Goal: Task Accomplishment & Management: Manage account settings

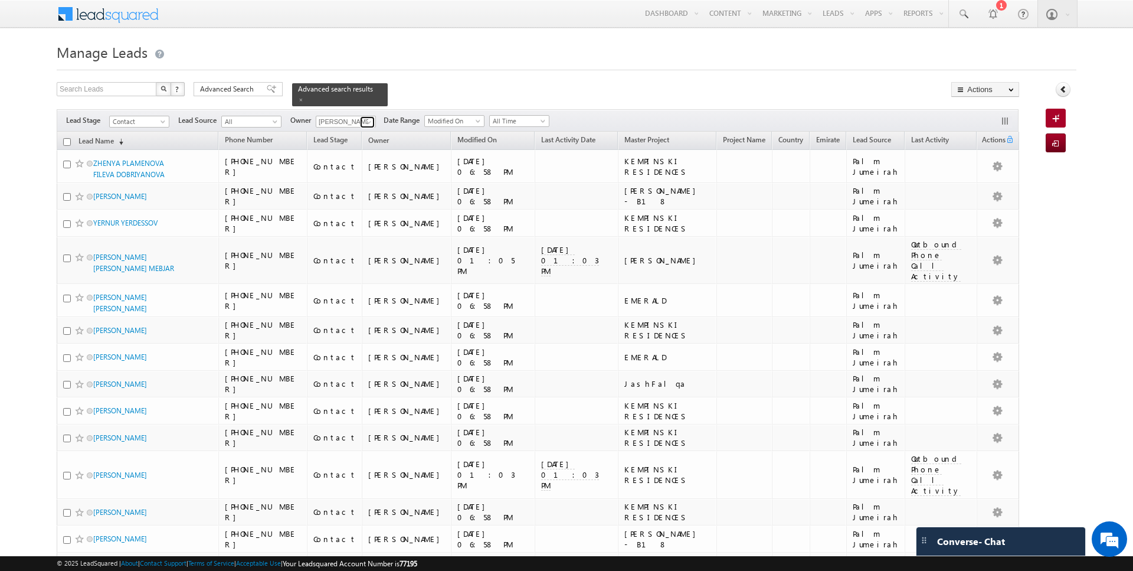
click at [366, 123] on span at bounding box center [368, 121] width 9 height 9
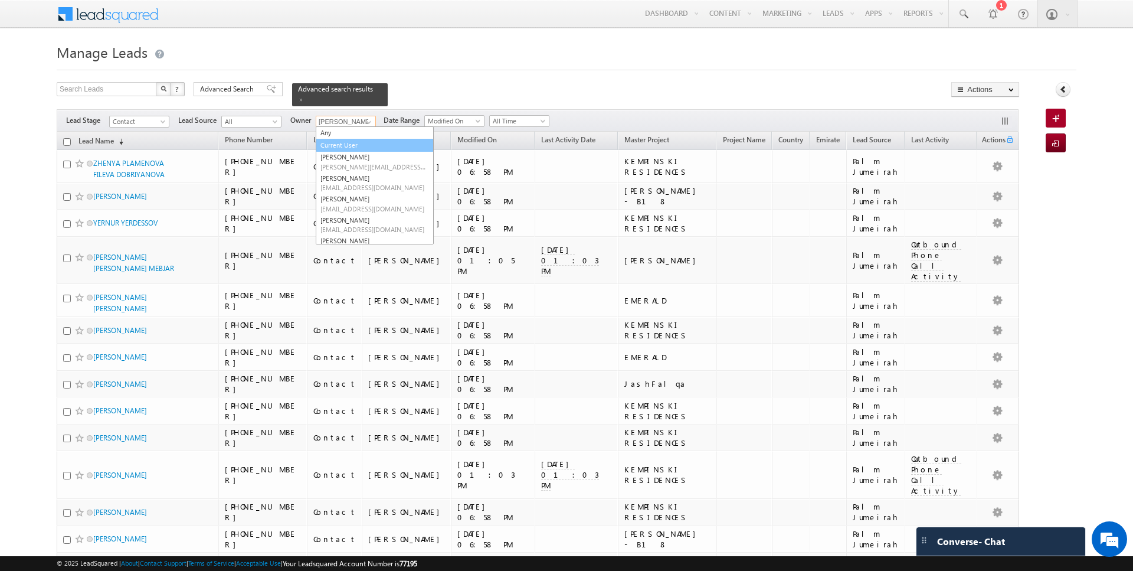
click at [346, 140] on link "Current User" at bounding box center [375, 146] width 118 height 14
type input "Current User"
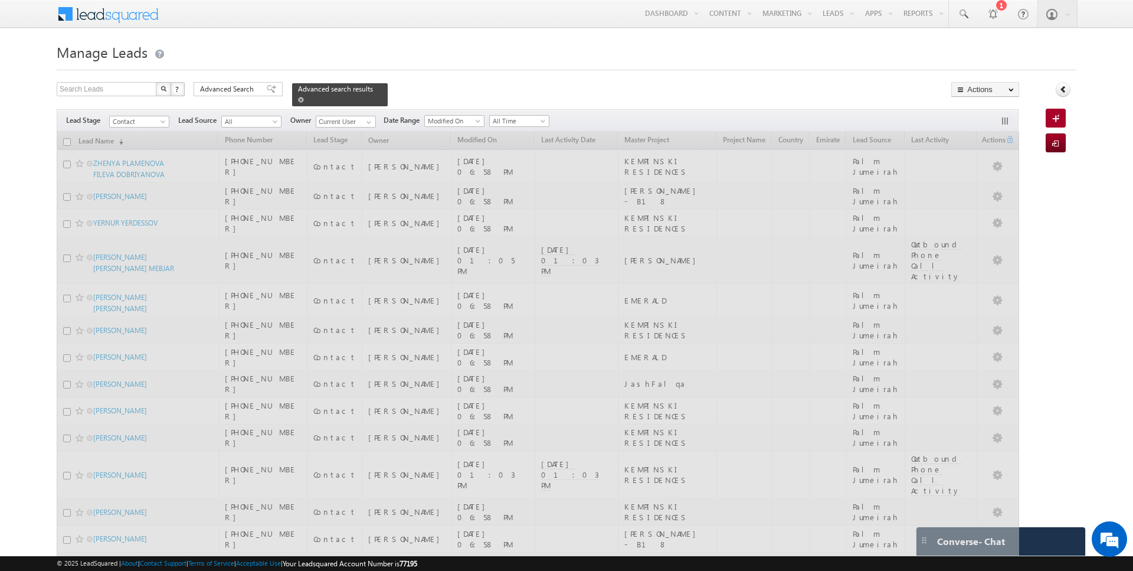
click at [298, 97] on span at bounding box center [301, 100] width 6 height 6
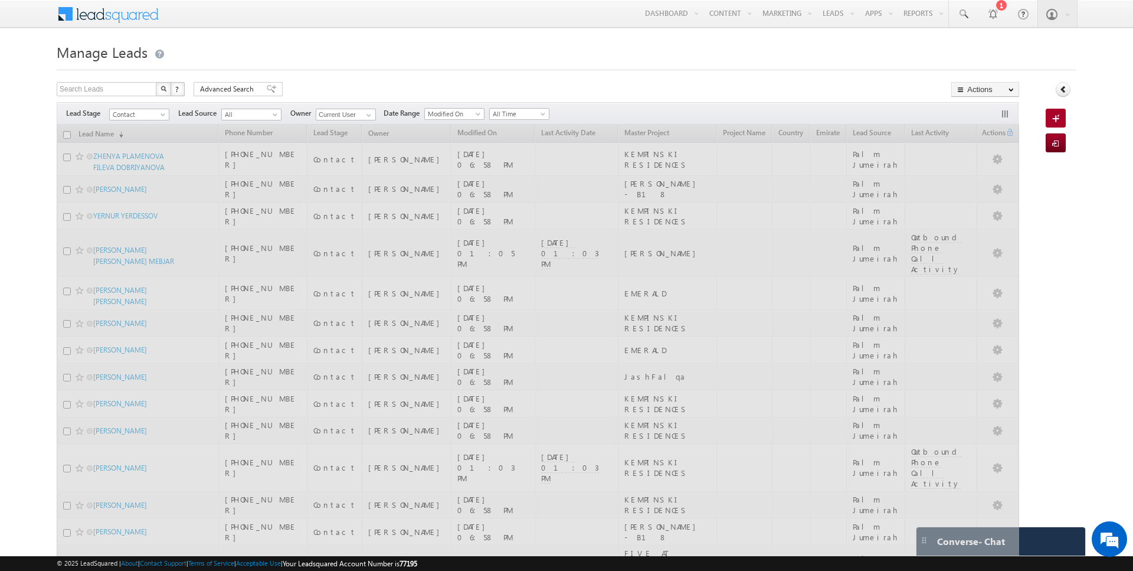
click at [328, 57] on h1 "Manage Leads" at bounding box center [567, 51] width 1020 height 23
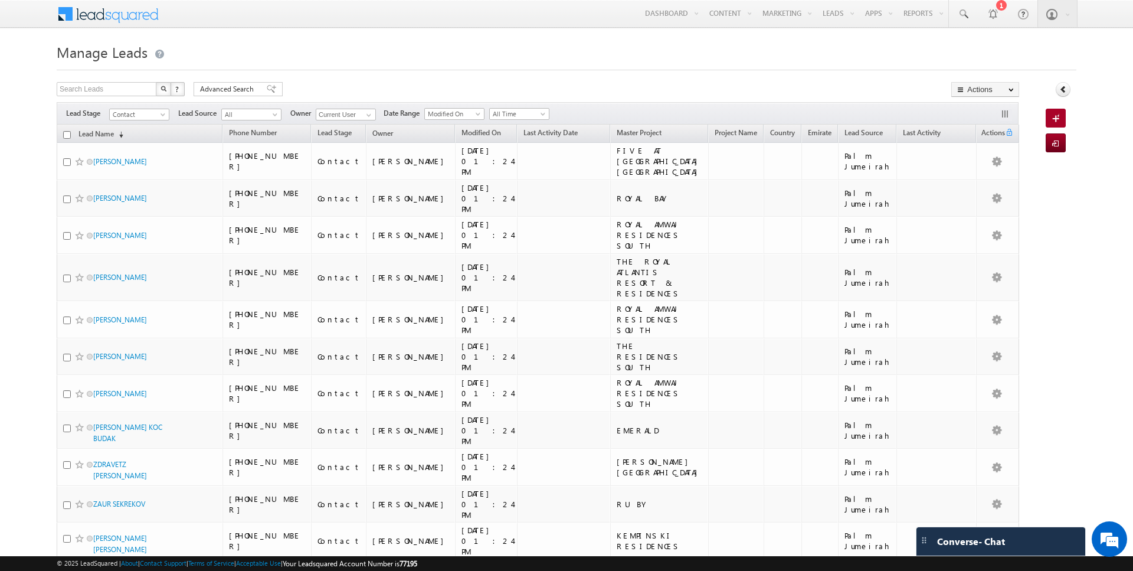
click at [66, 133] on input "checkbox" at bounding box center [67, 135] width 8 height 8
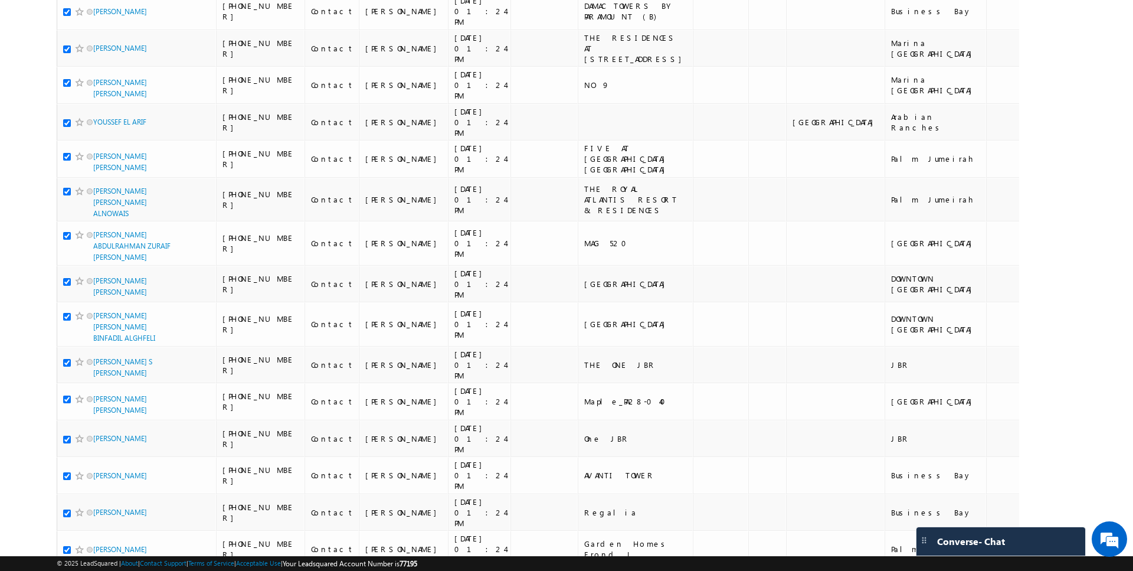
scroll to position [5820, 0]
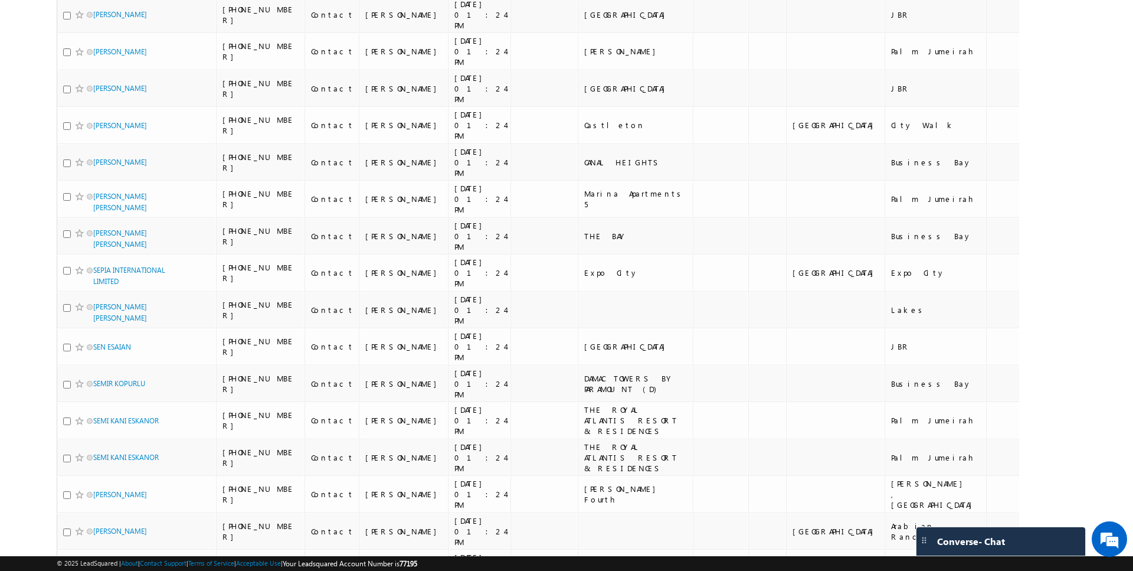
scroll to position [0, 0]
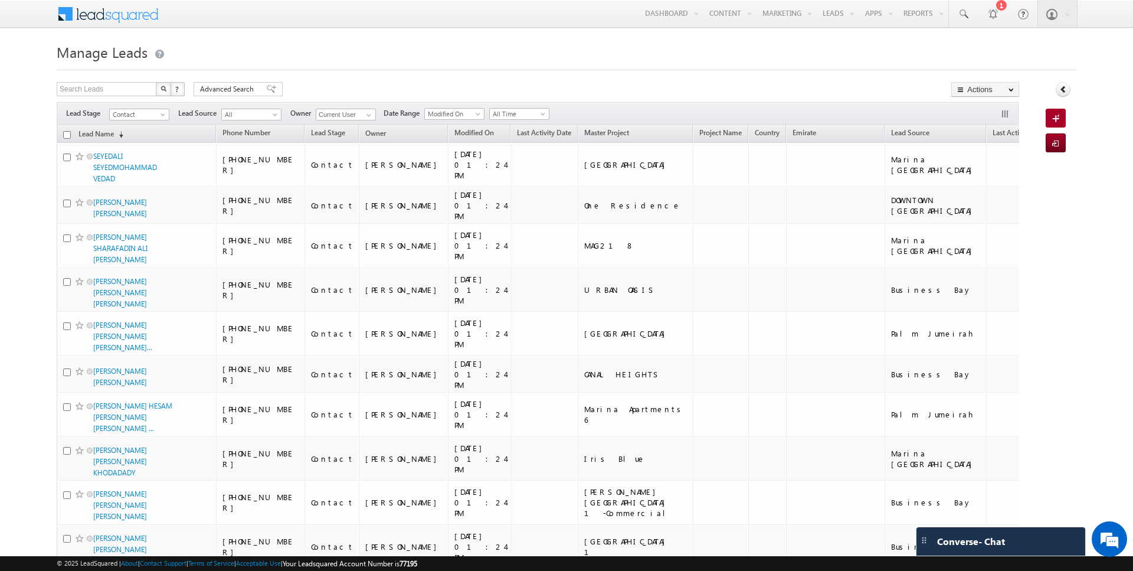
click at [70, 133] on input "checkbox" at bounding box center [67, 135] width 8 height 8
checkbox input "true"
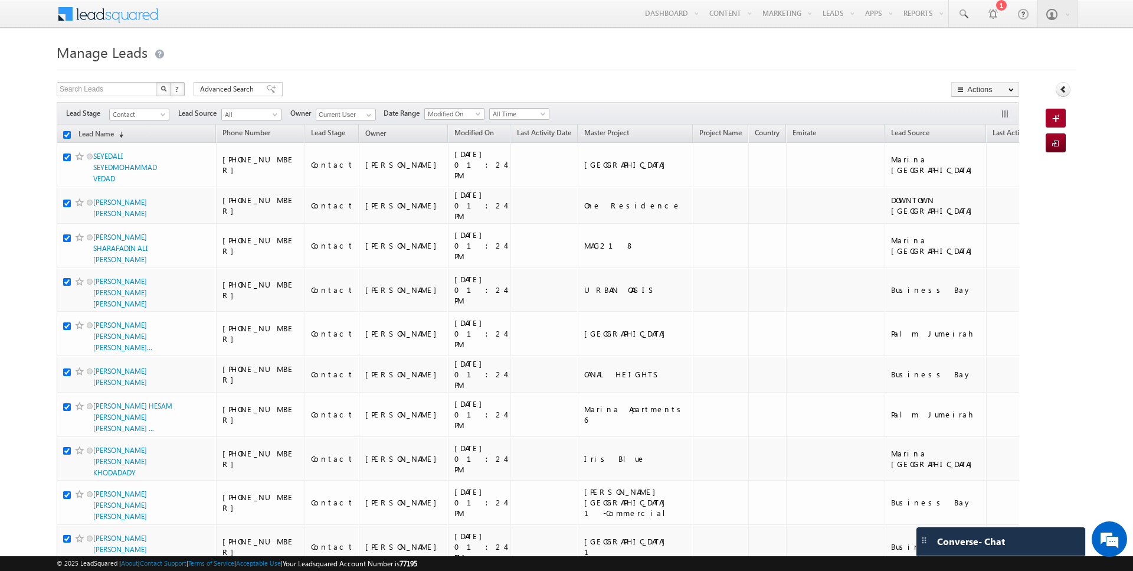
checkbox input "true"
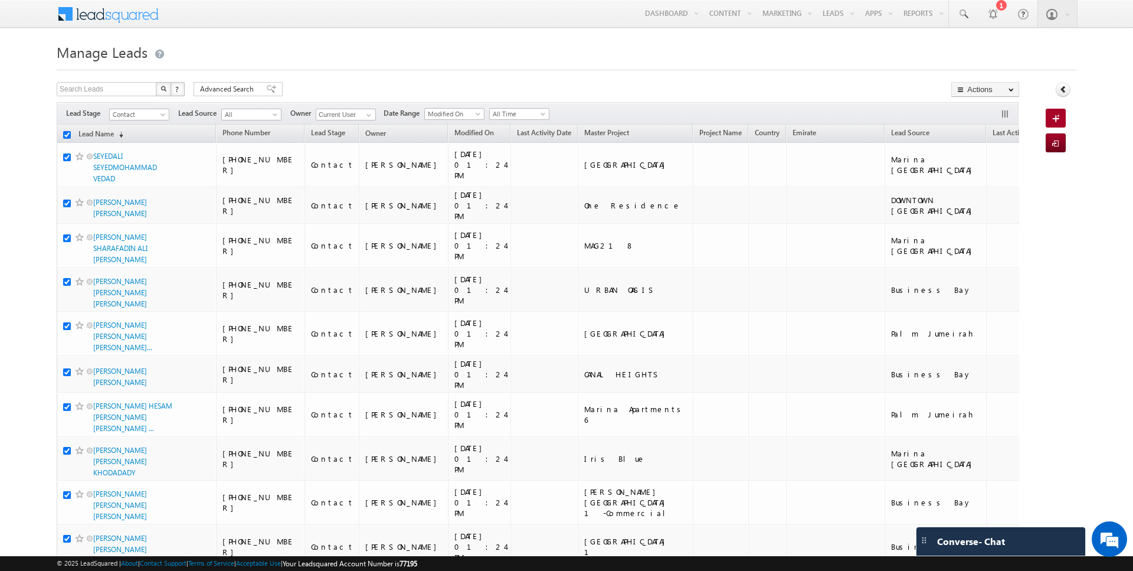
checkbox input "true"
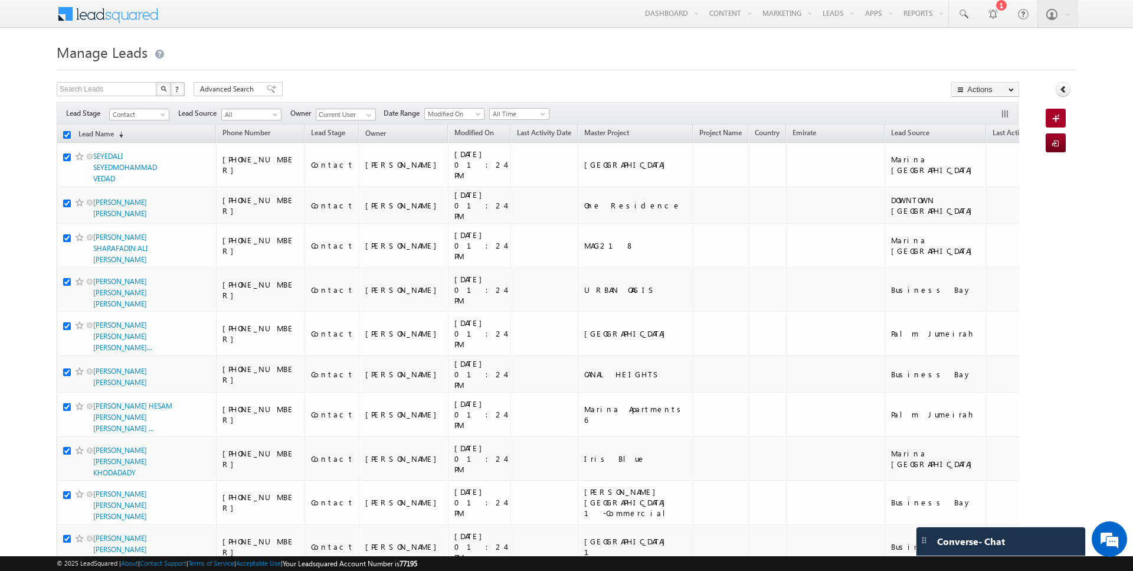
checkbox input "true"
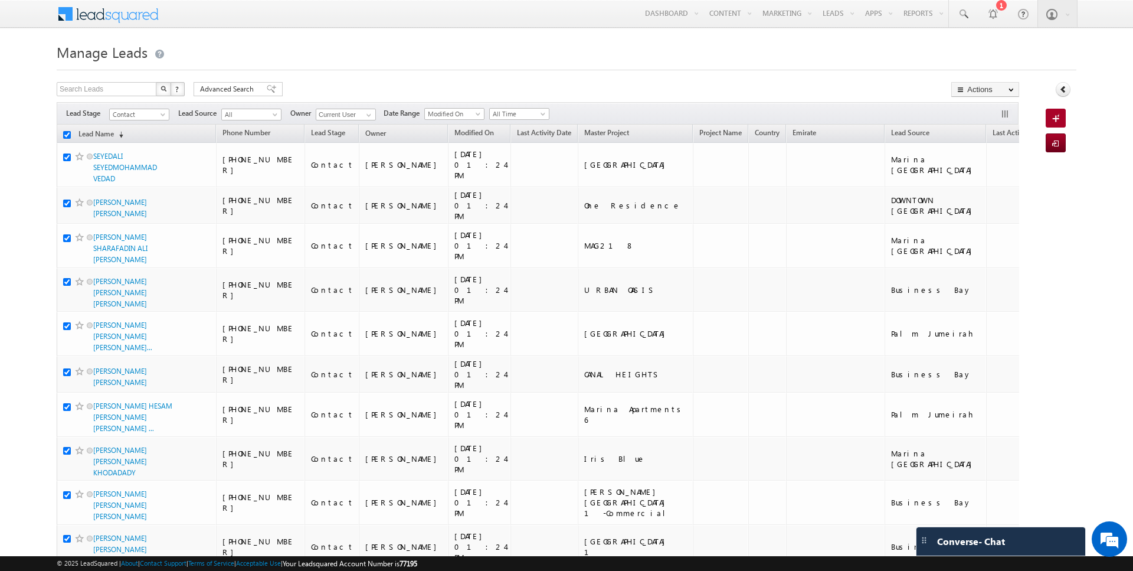
checkbox input "true"
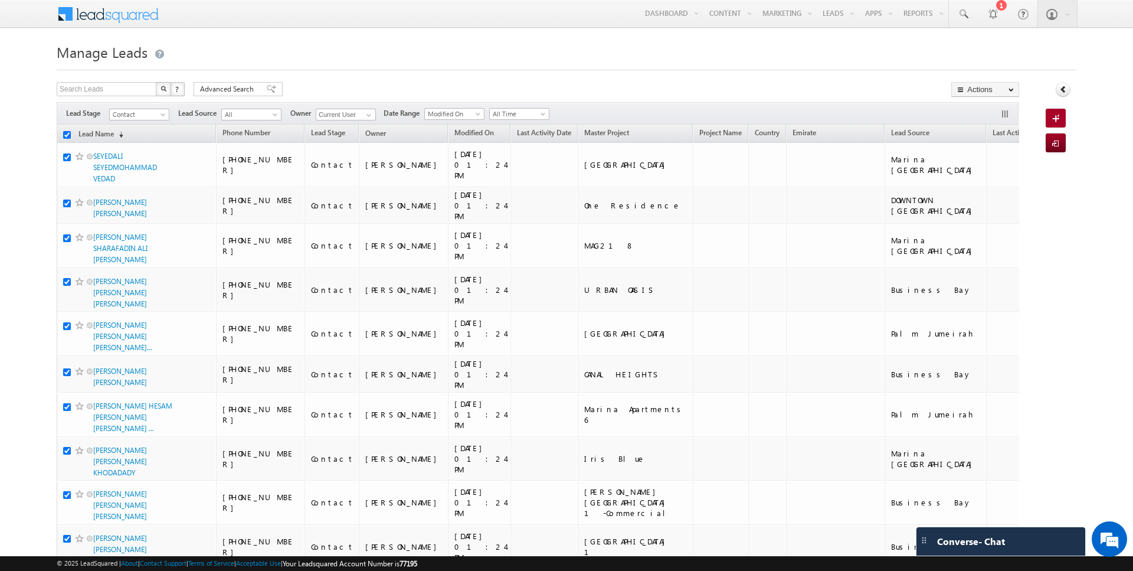
checkbox input "true"
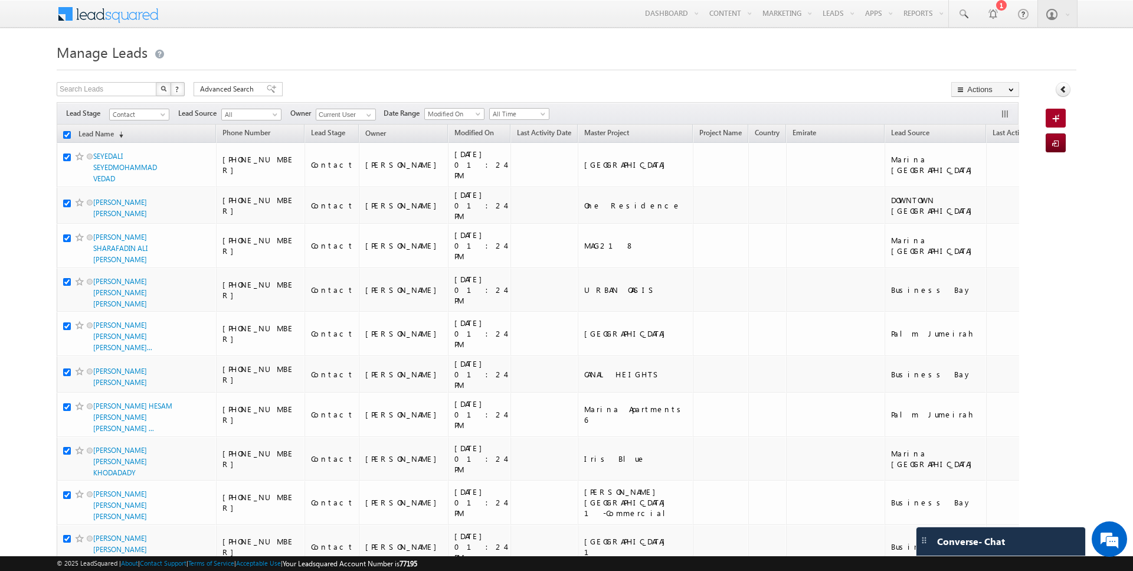
checkbox input "true"
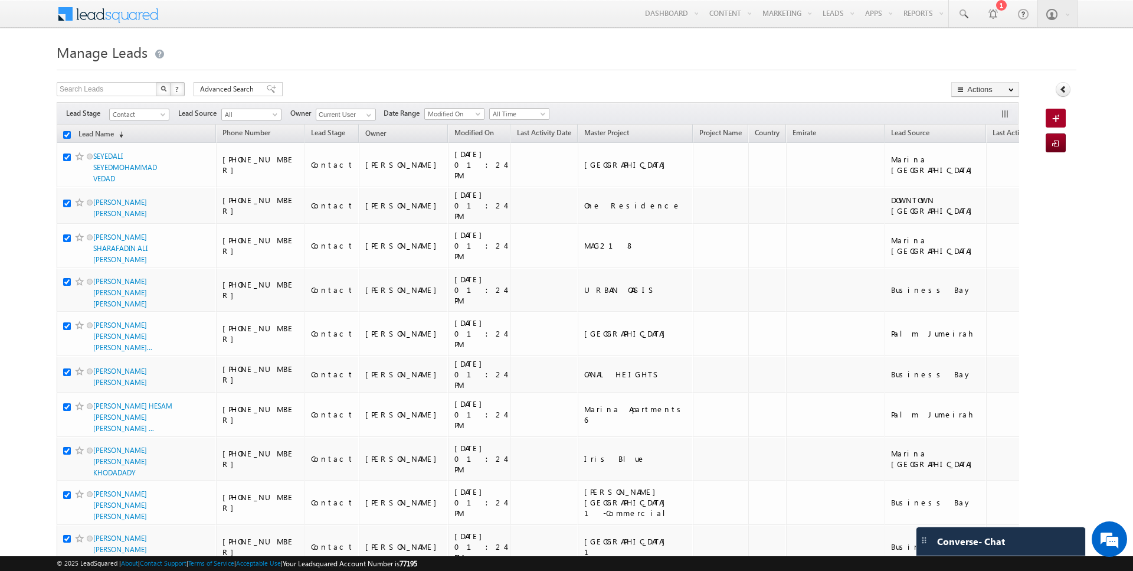
checkbox input "true"
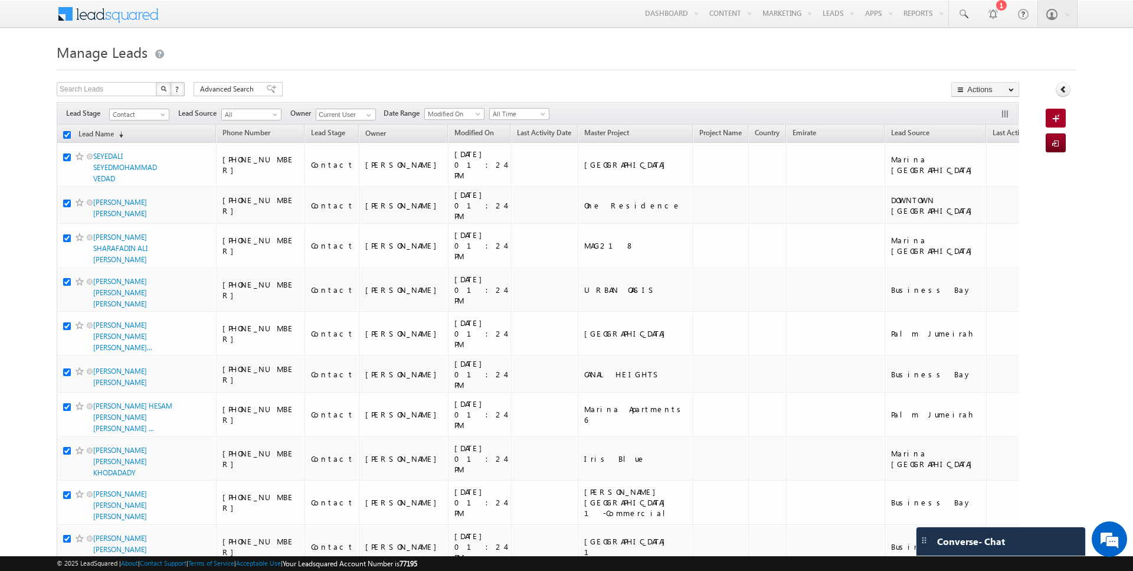
checkbox input "true"
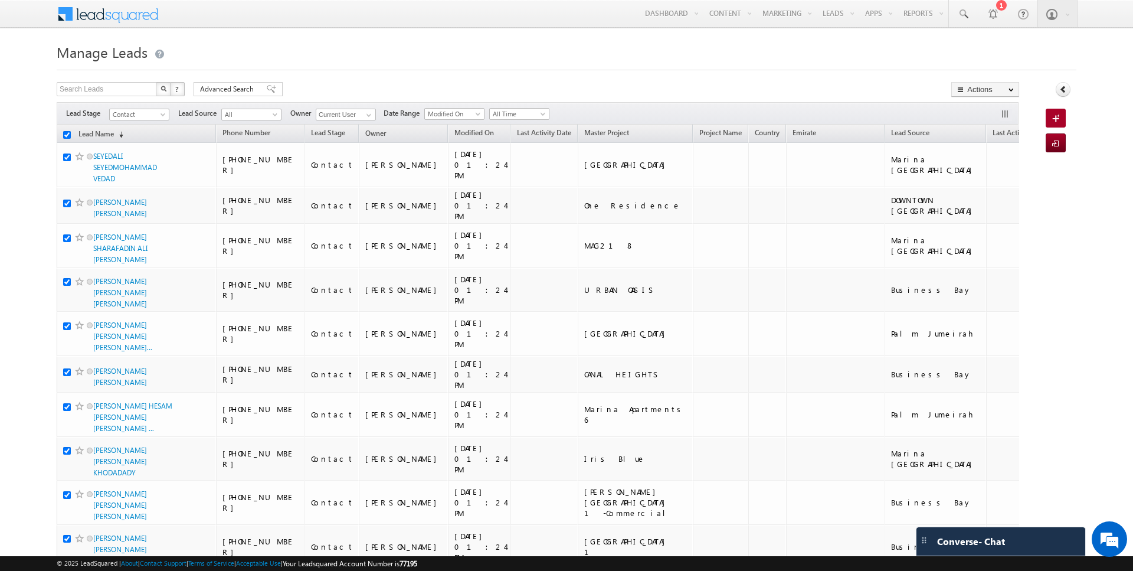
checkbox input "true"
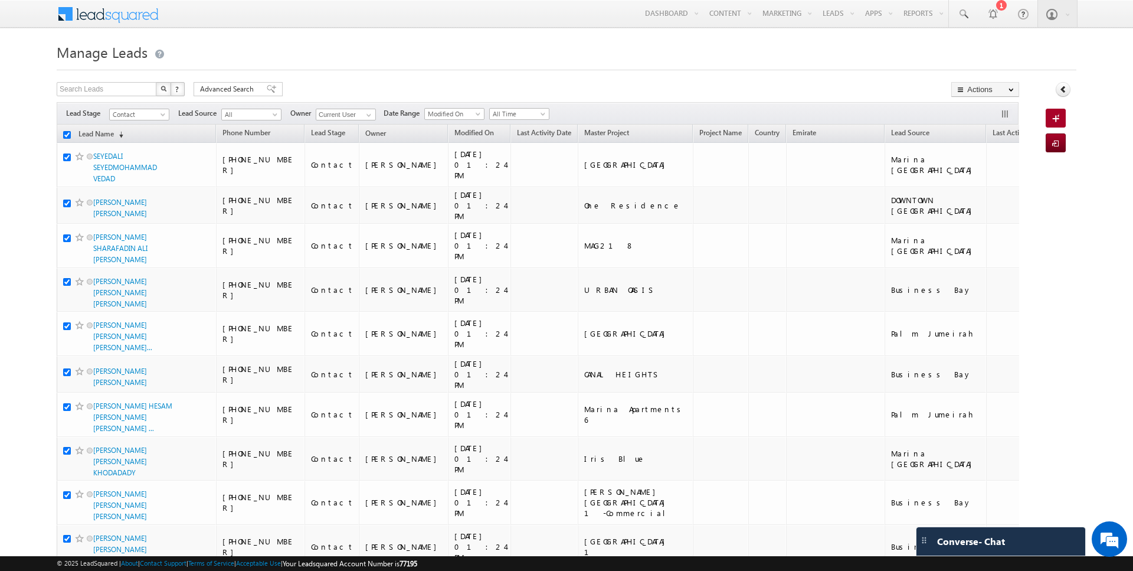
checkbox input "true"
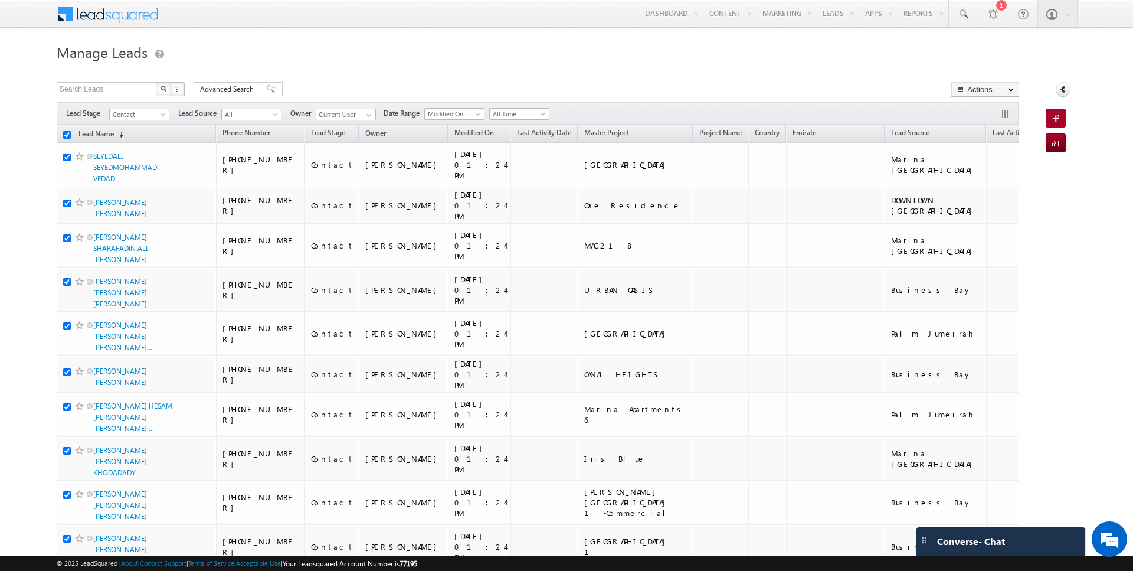
checkbox input "true"
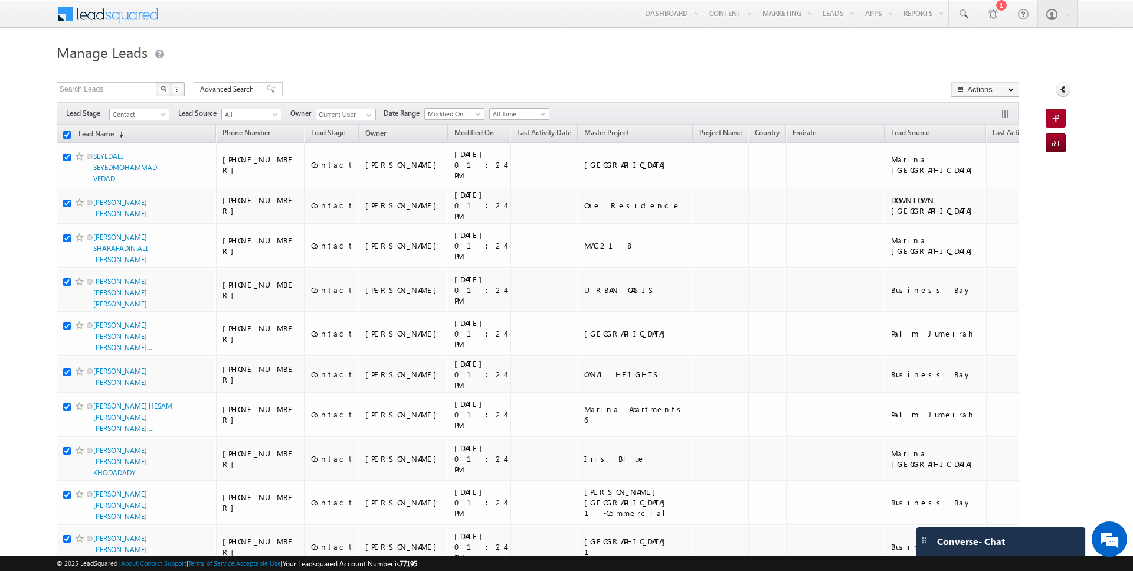
checkbox input "true"
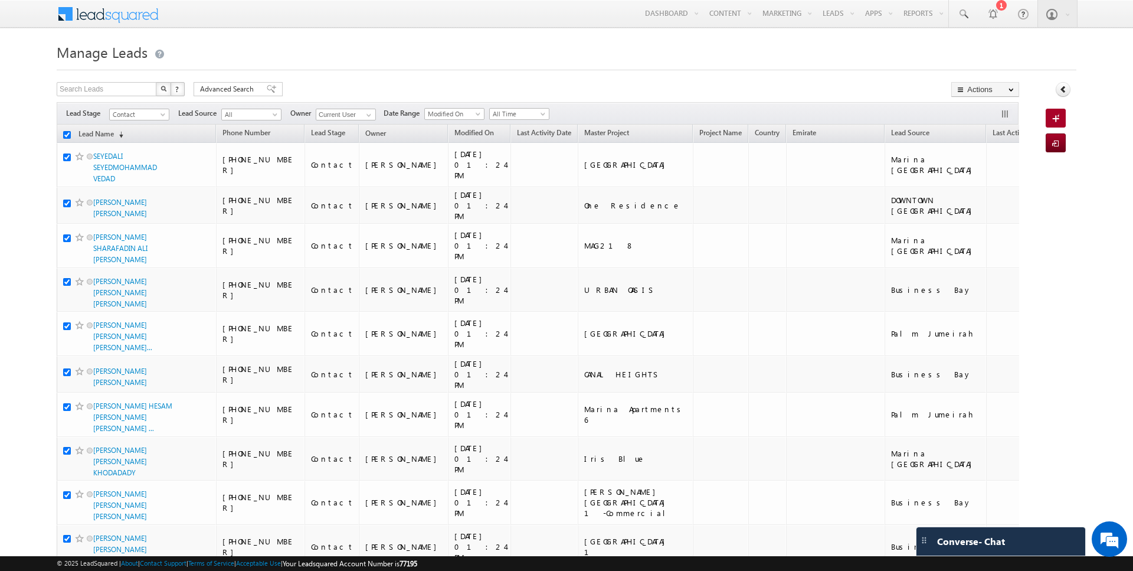
checkbox input "true"
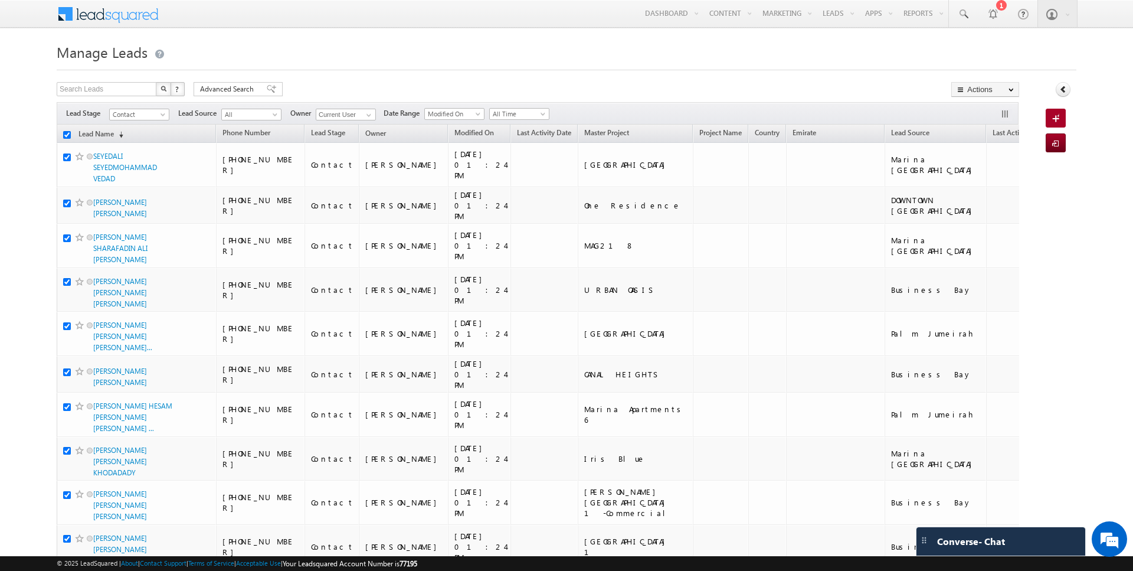
checkbox input "true"
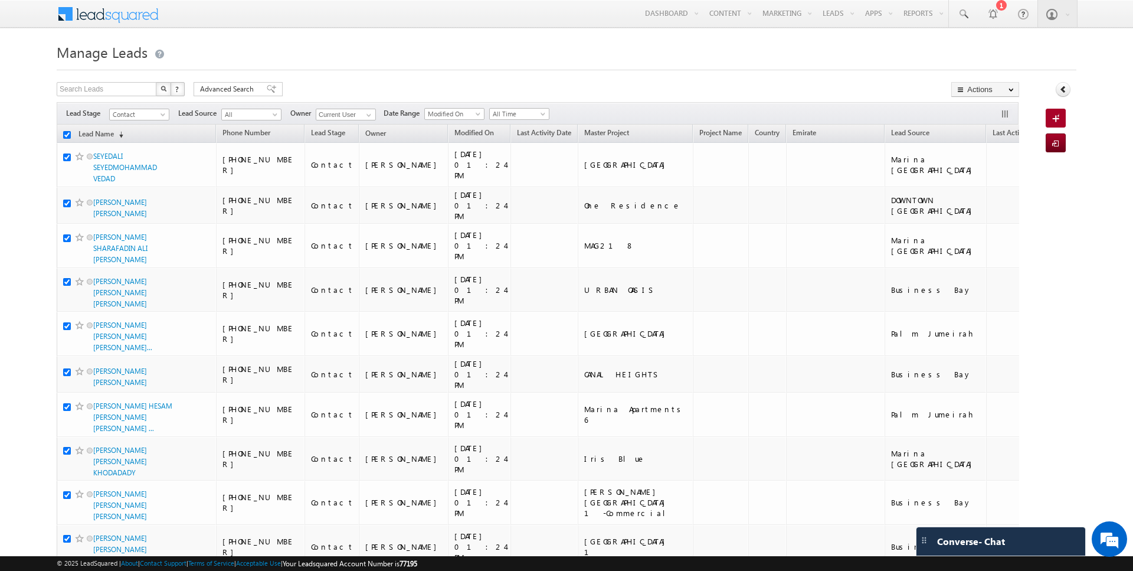
checkbox input "true"
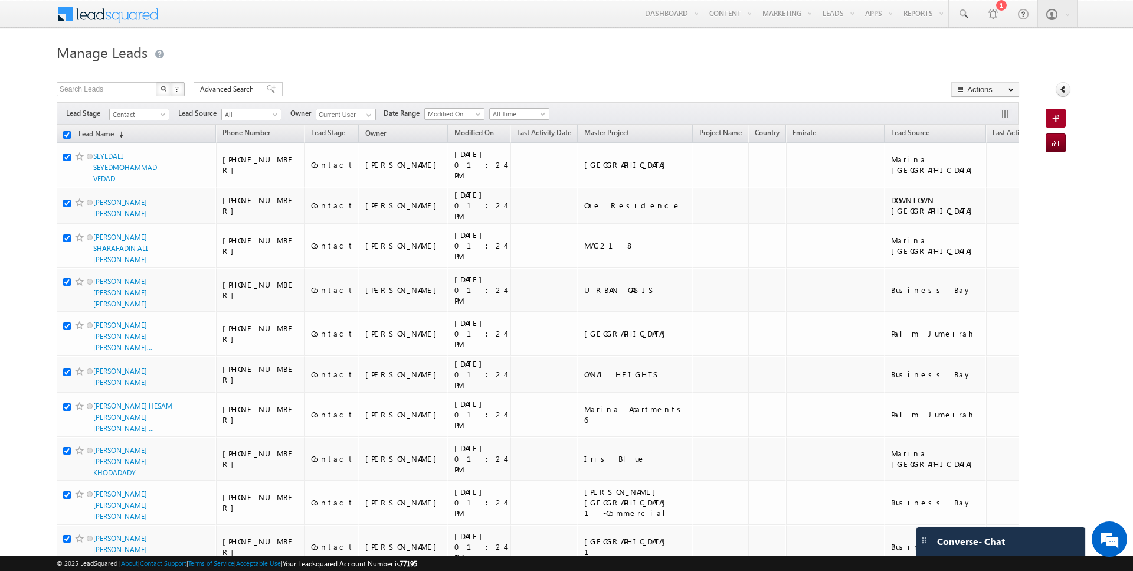
checkbox input "true"
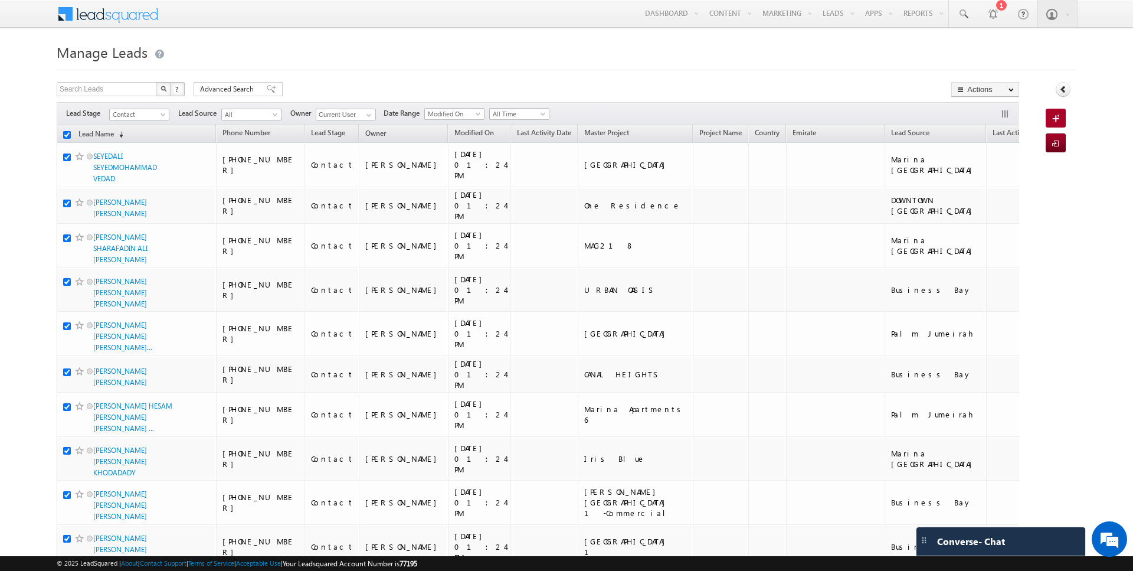
checkbox input "true"
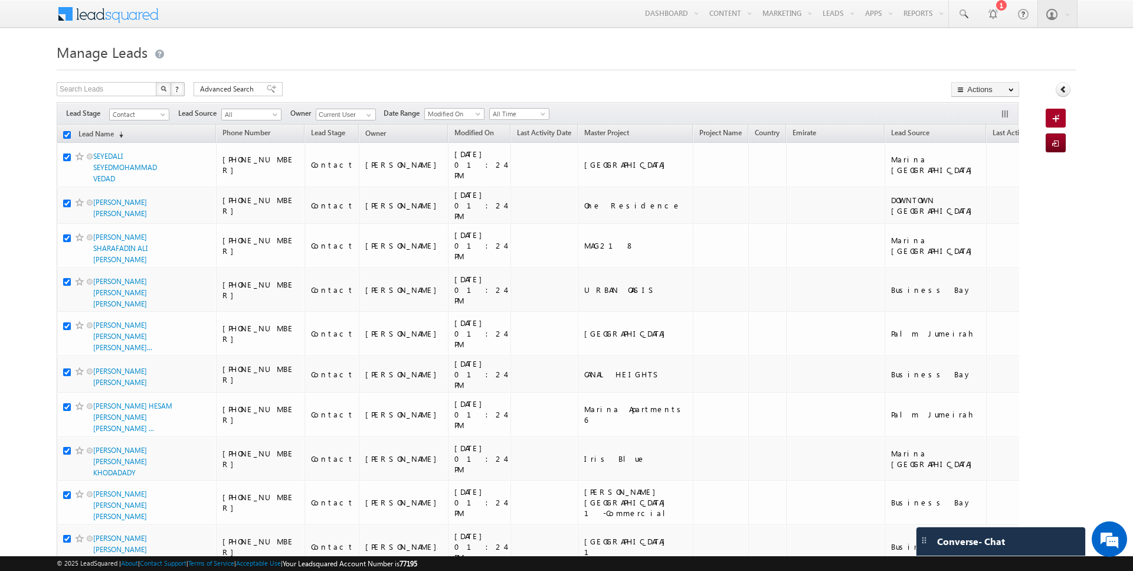
checkbox input "true"
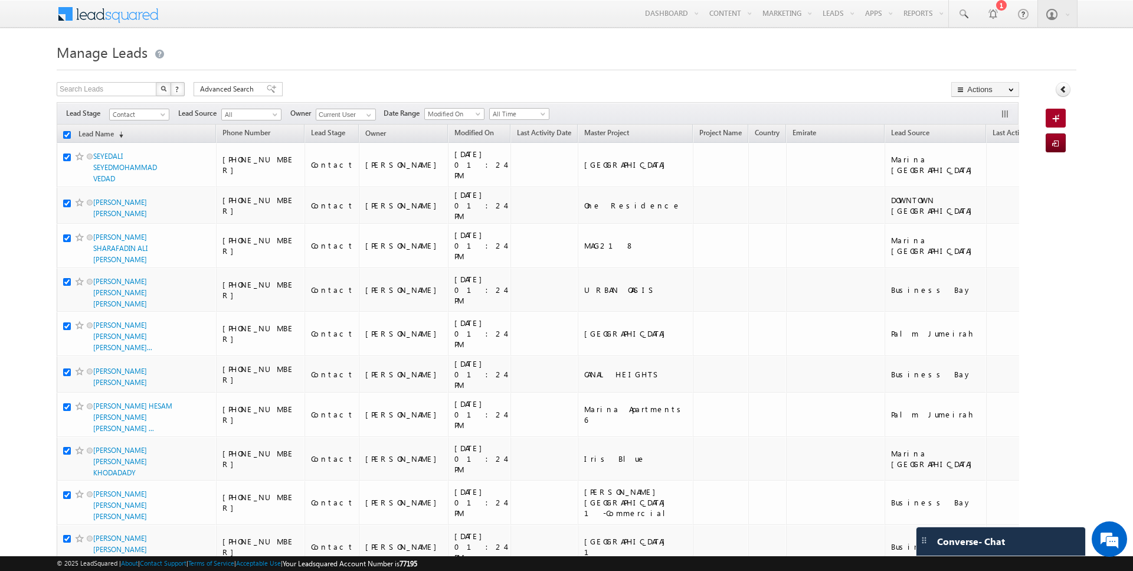
checkbox input "true"
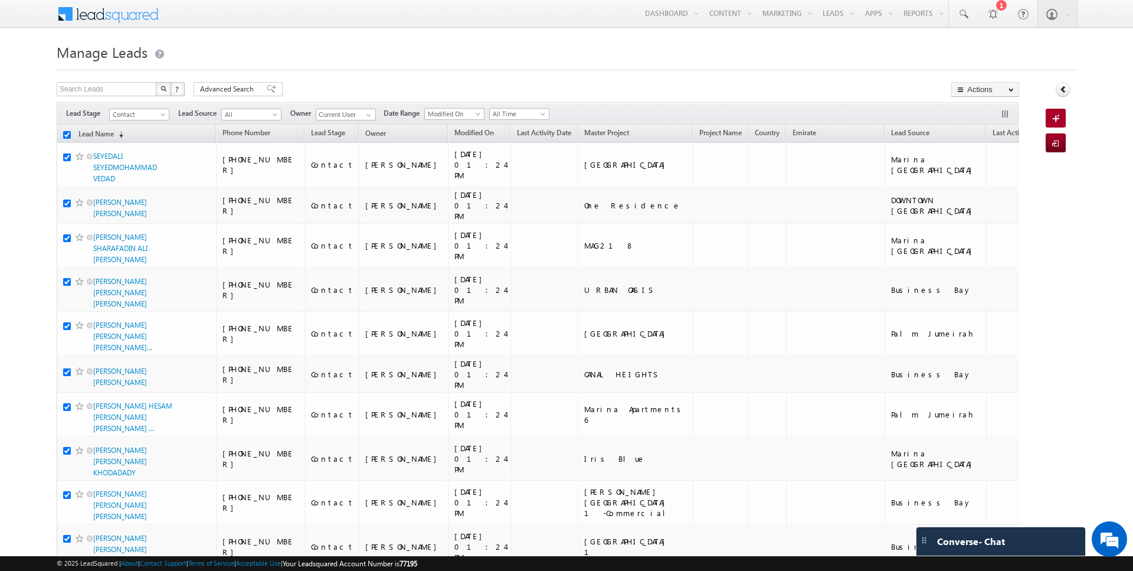
checkbox input "true"
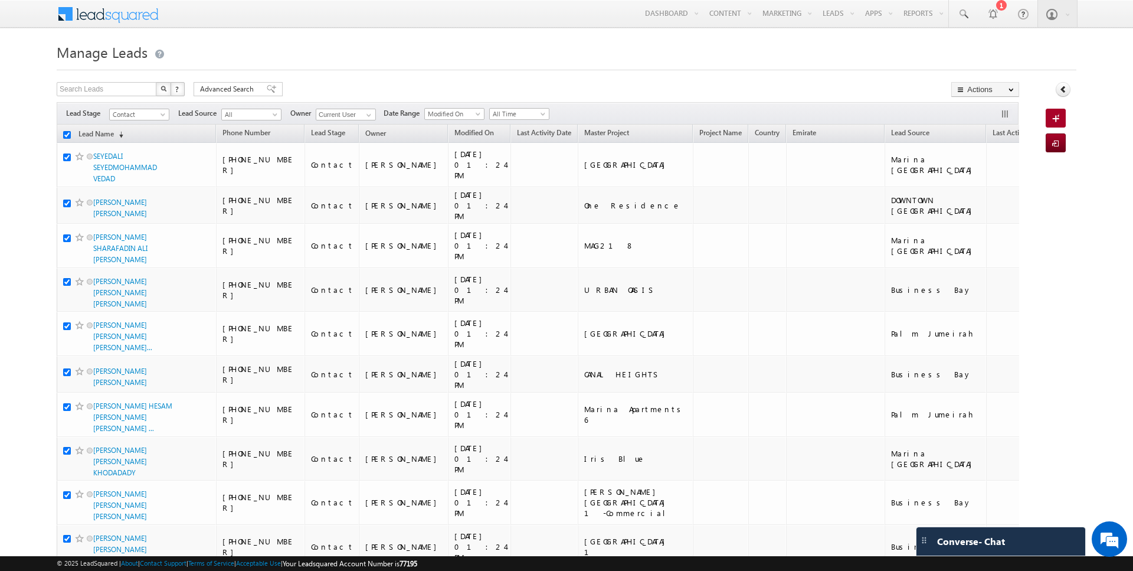
checkbox input "true"
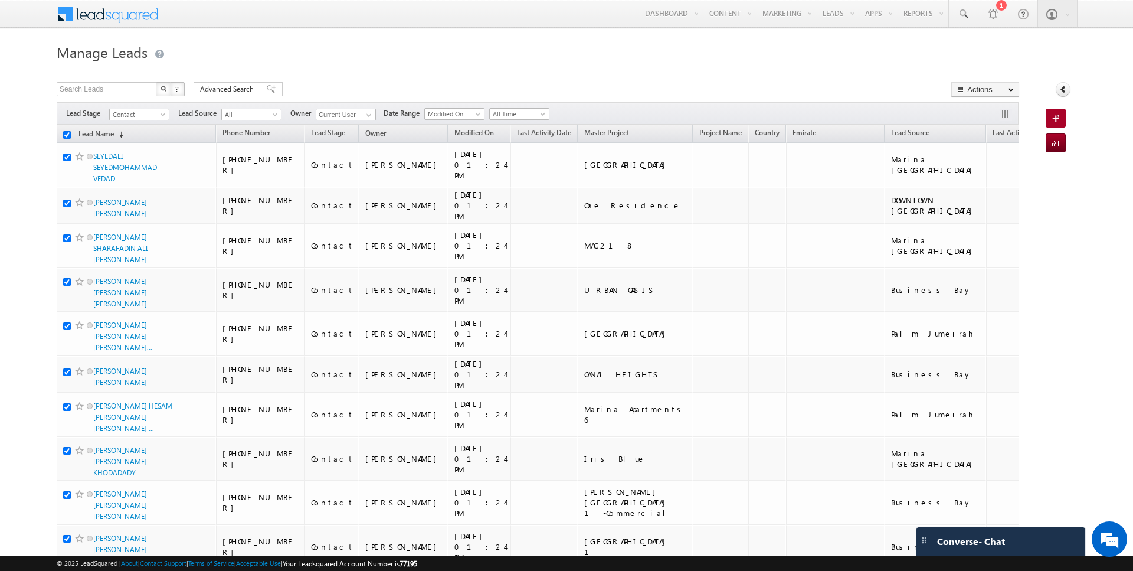
checkbox input "true"
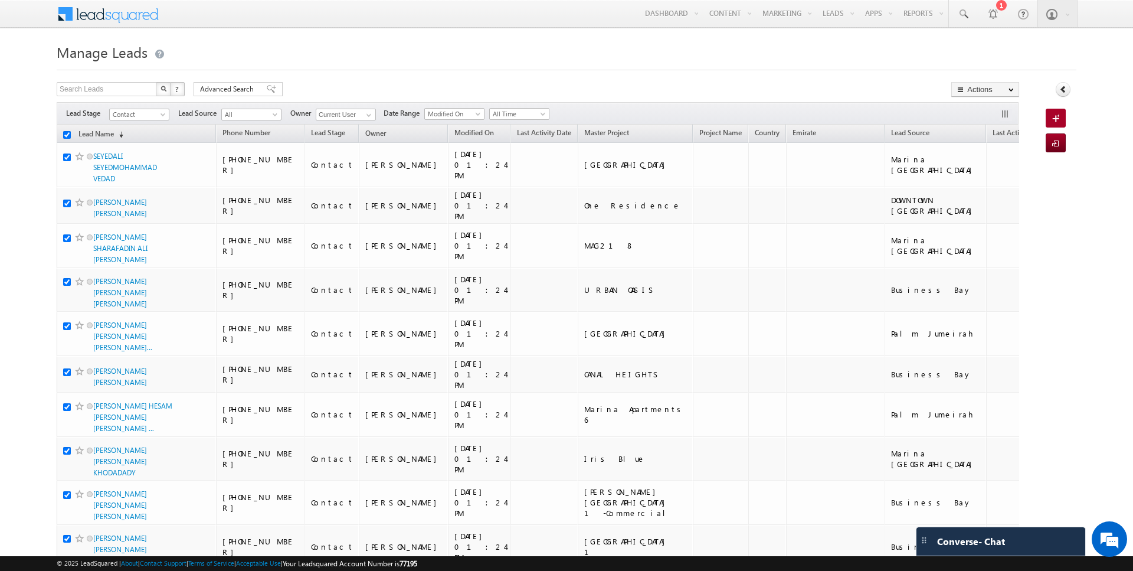
checkbox input "true"
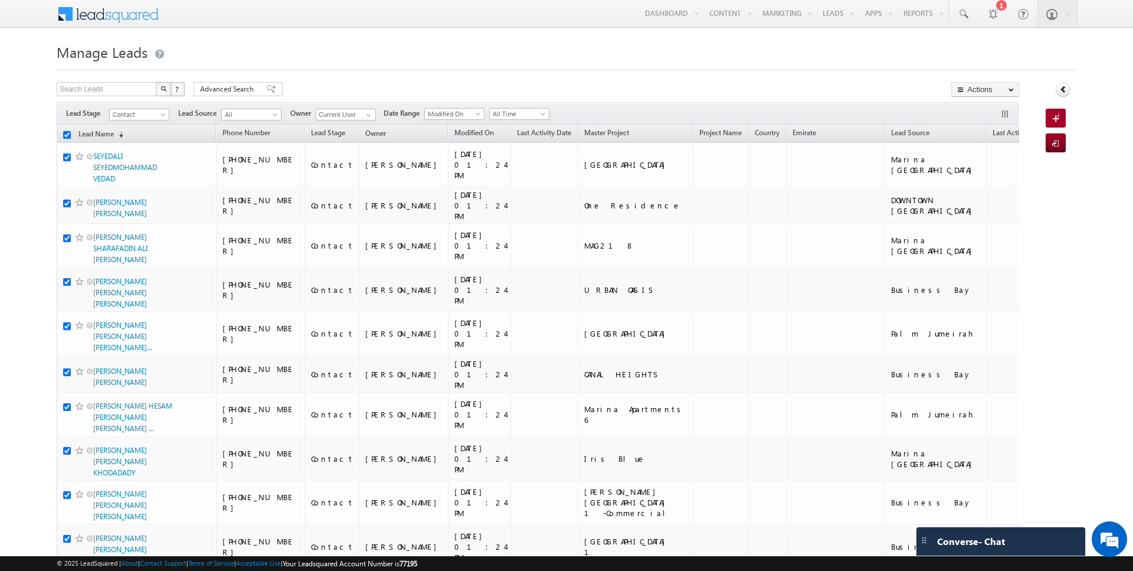
checkbox input "true"
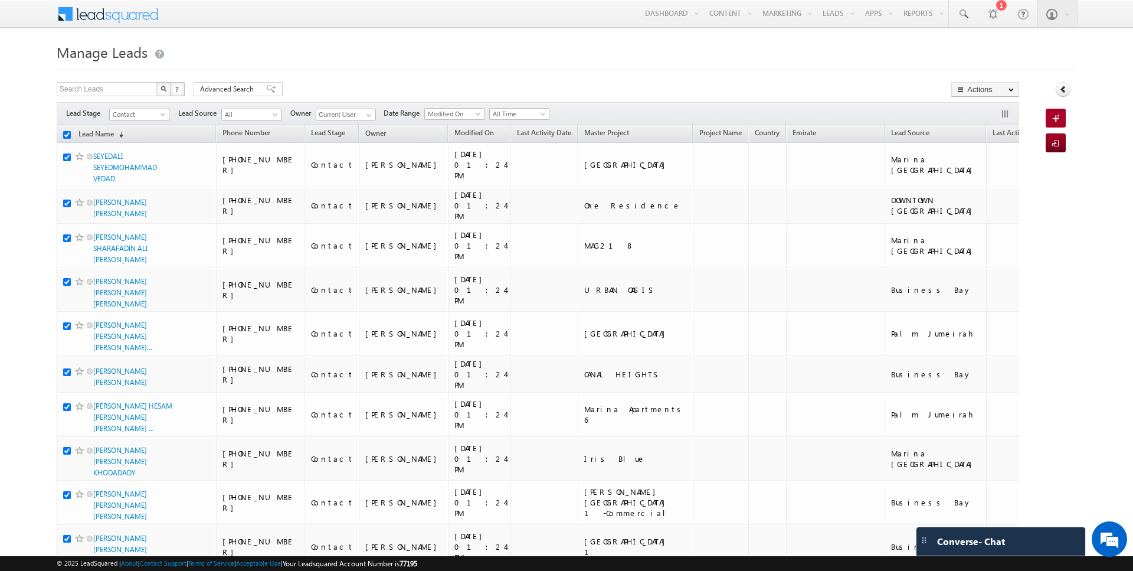
checkbox input "true"
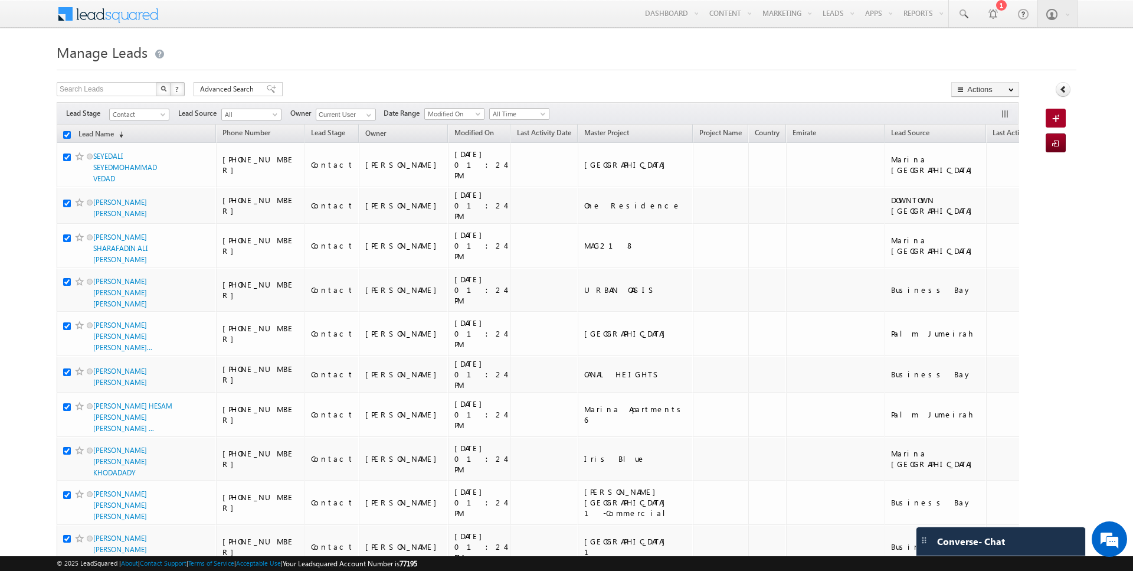
checkbox input "true"
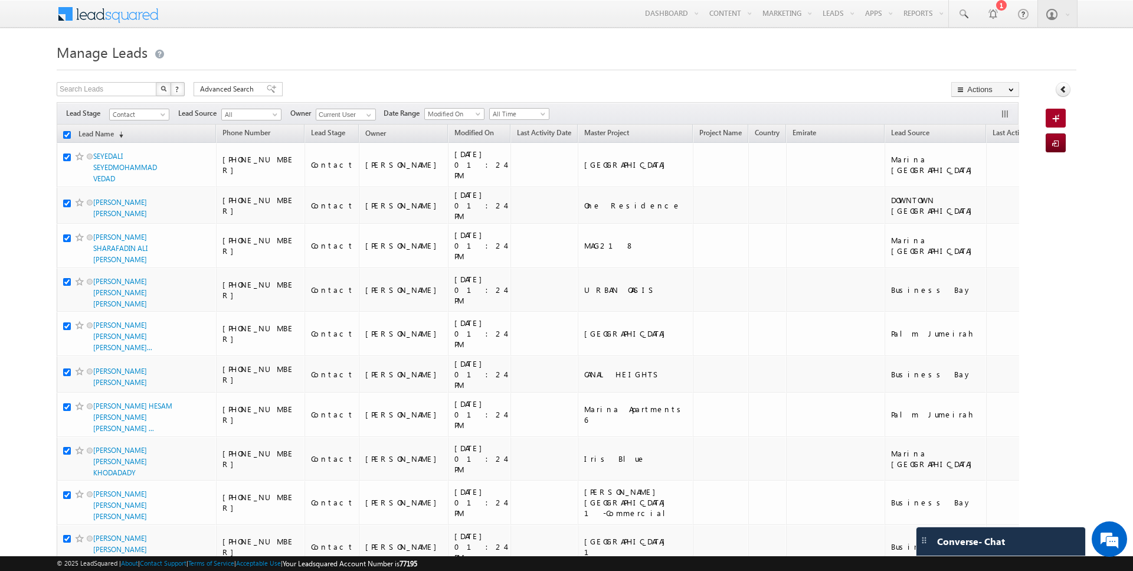
checkbox input "true"
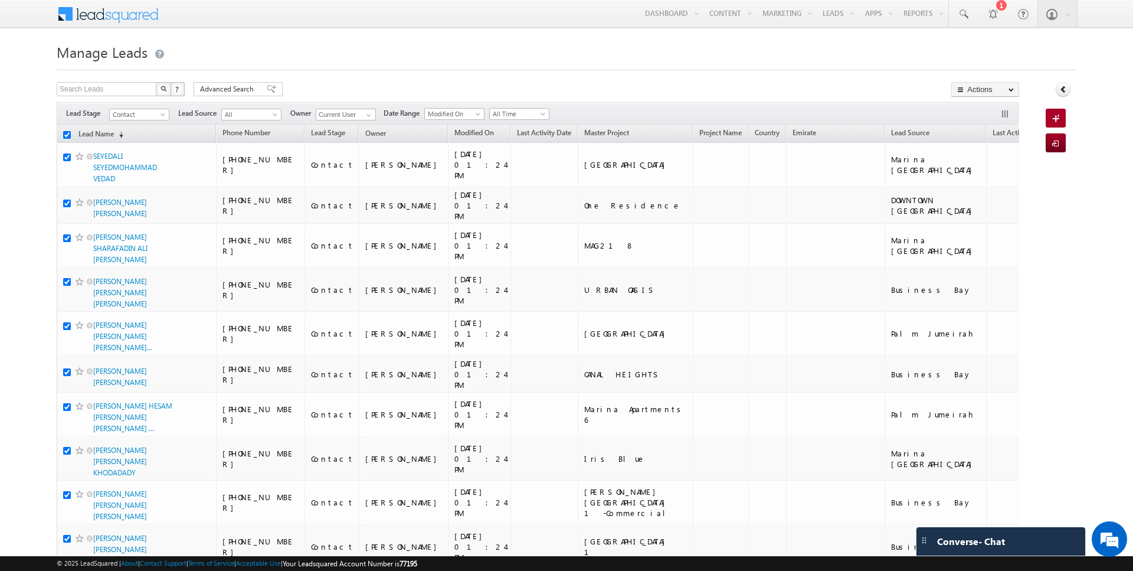
checkbox input "true"
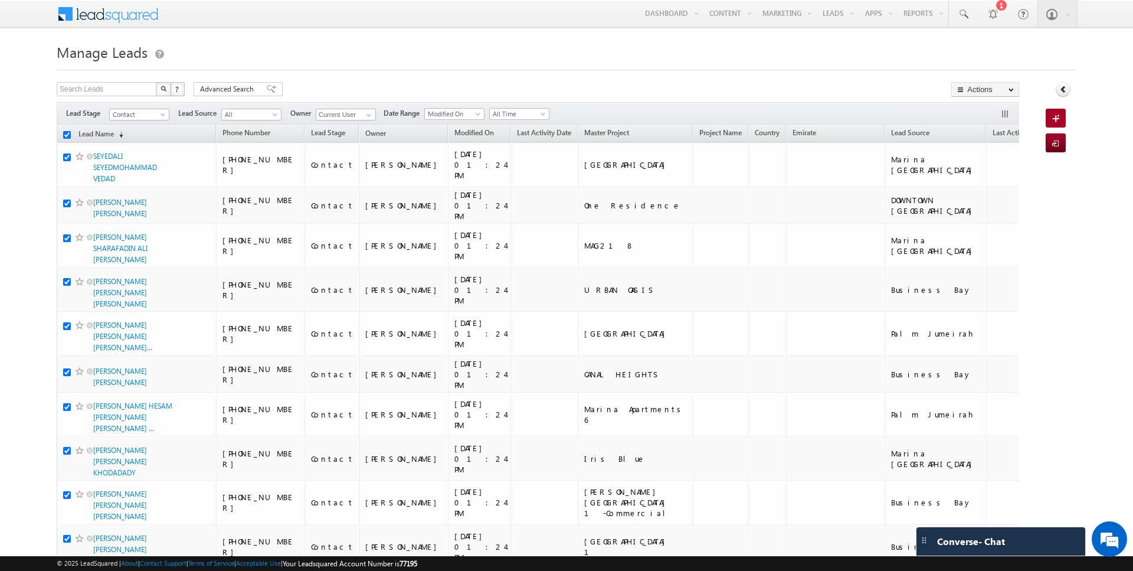
checkbox input "true"
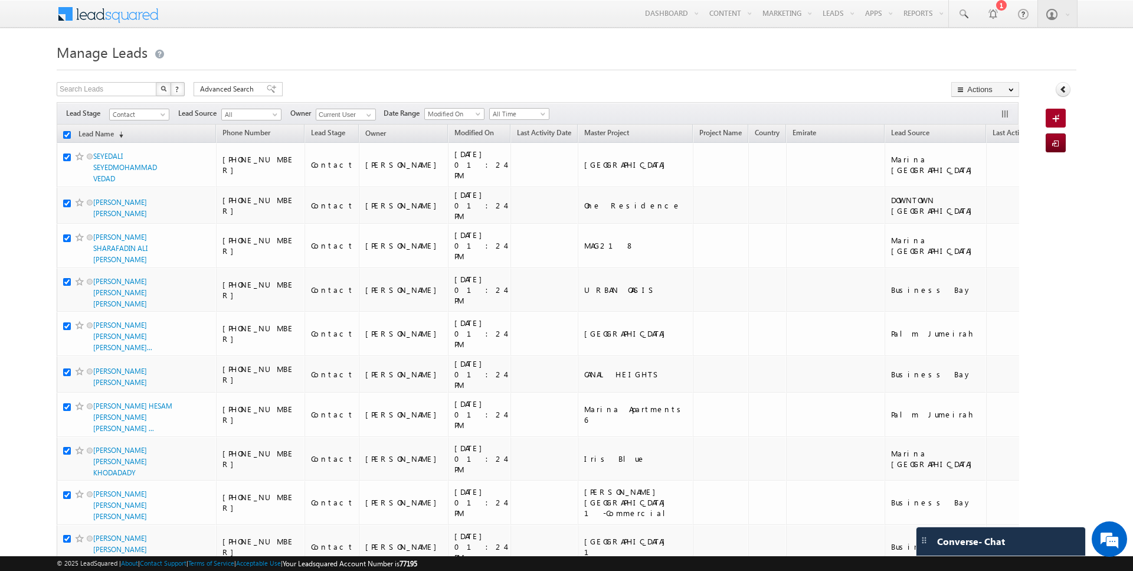
checkbox input "true"
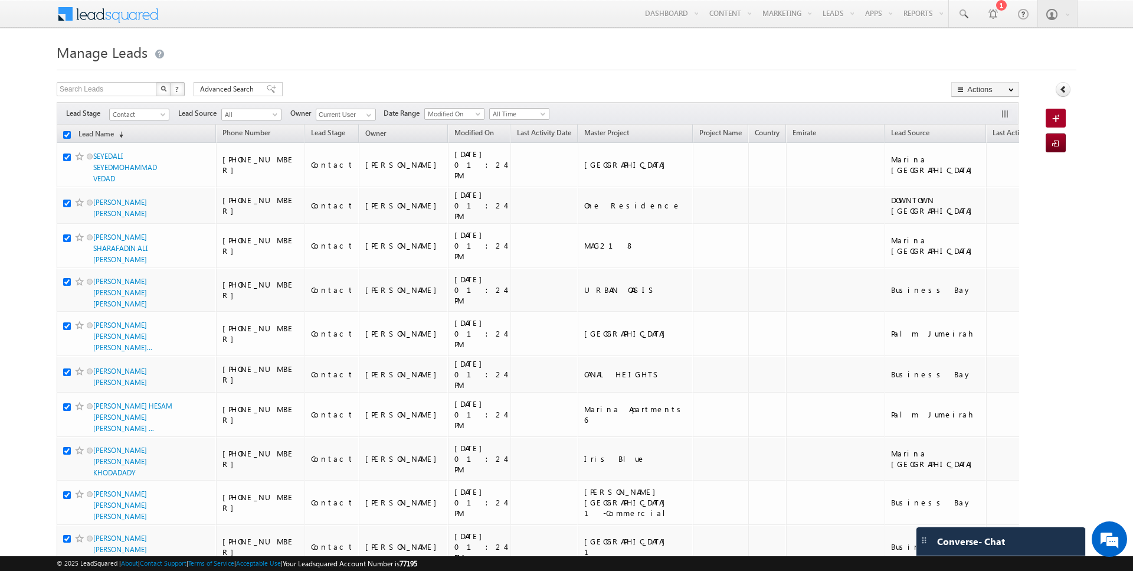
checkbox input "true"
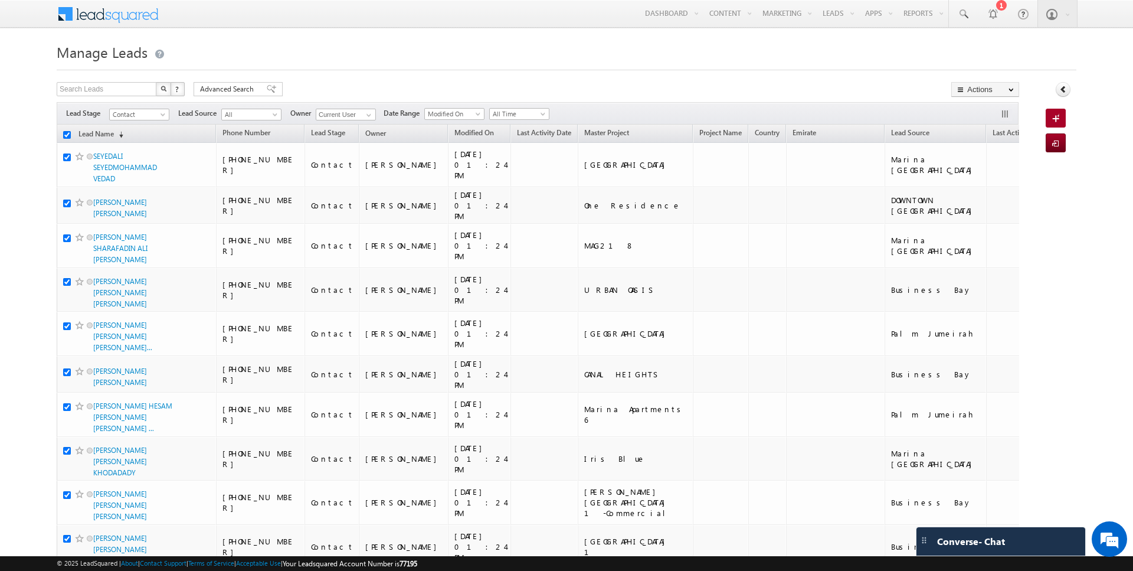
checkbox input "true"
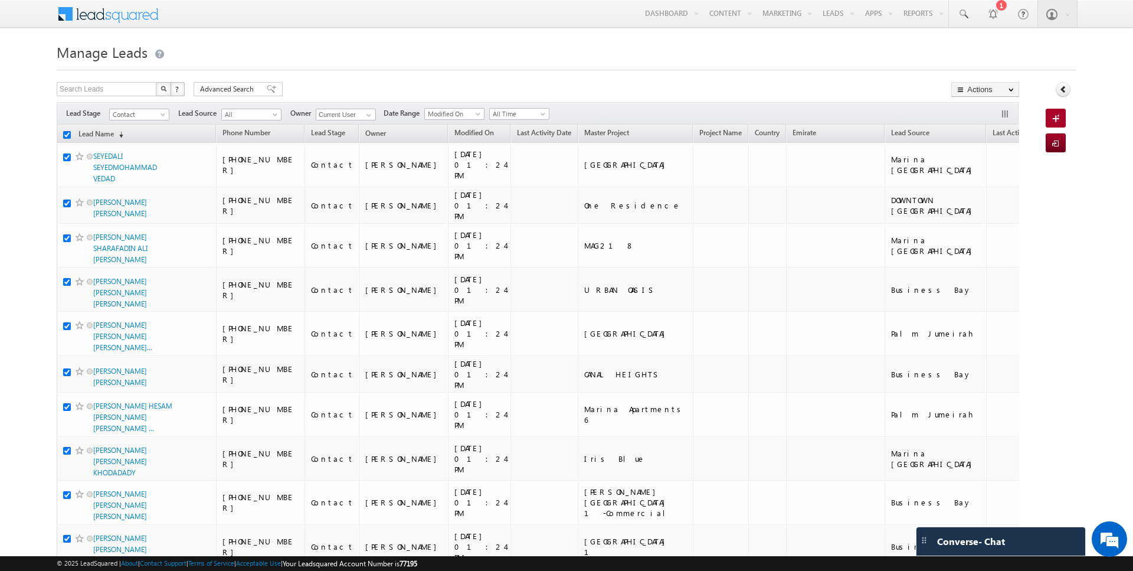
checkbox input "true"
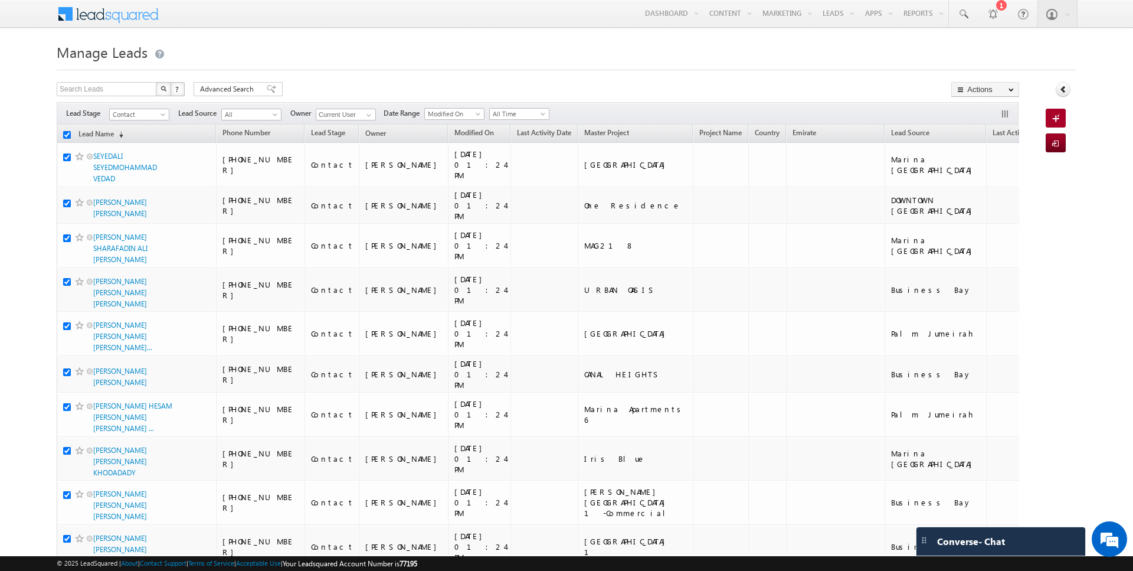
checkbox input "true"
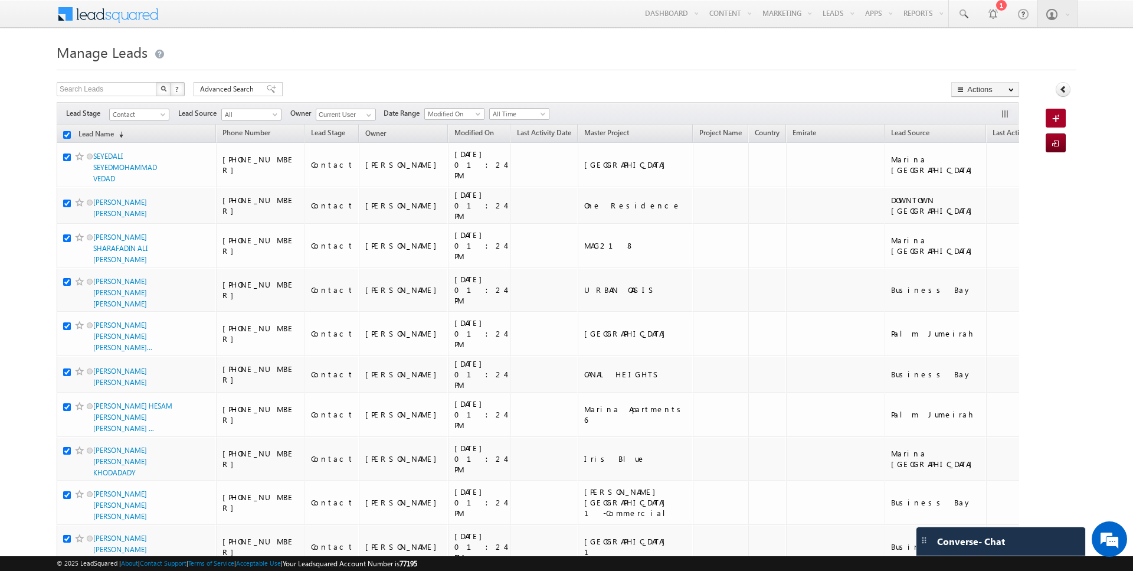
checkbox input "true"
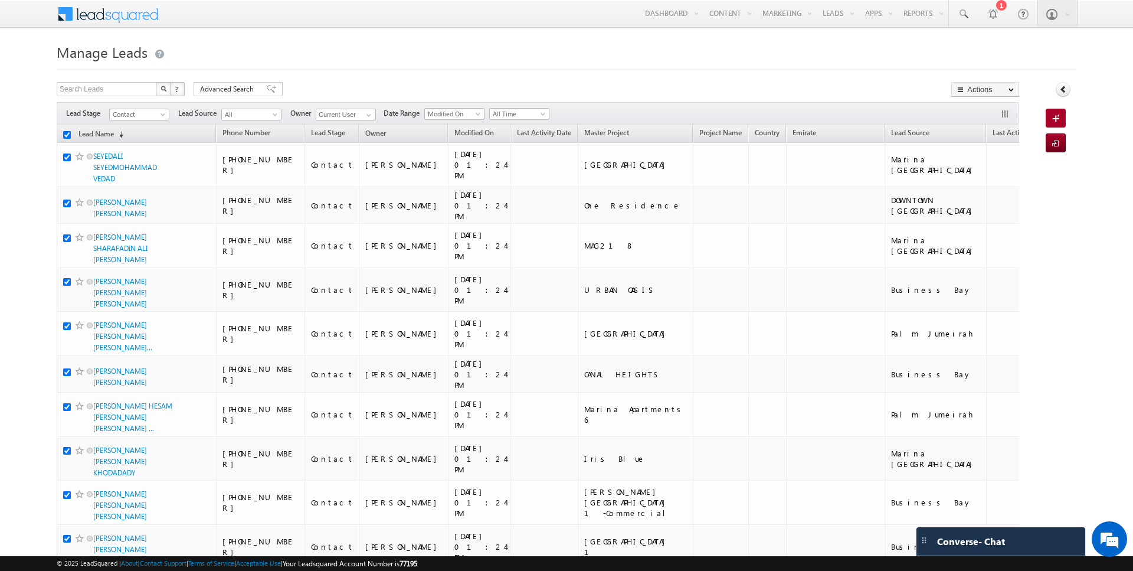
checkbox input "true"
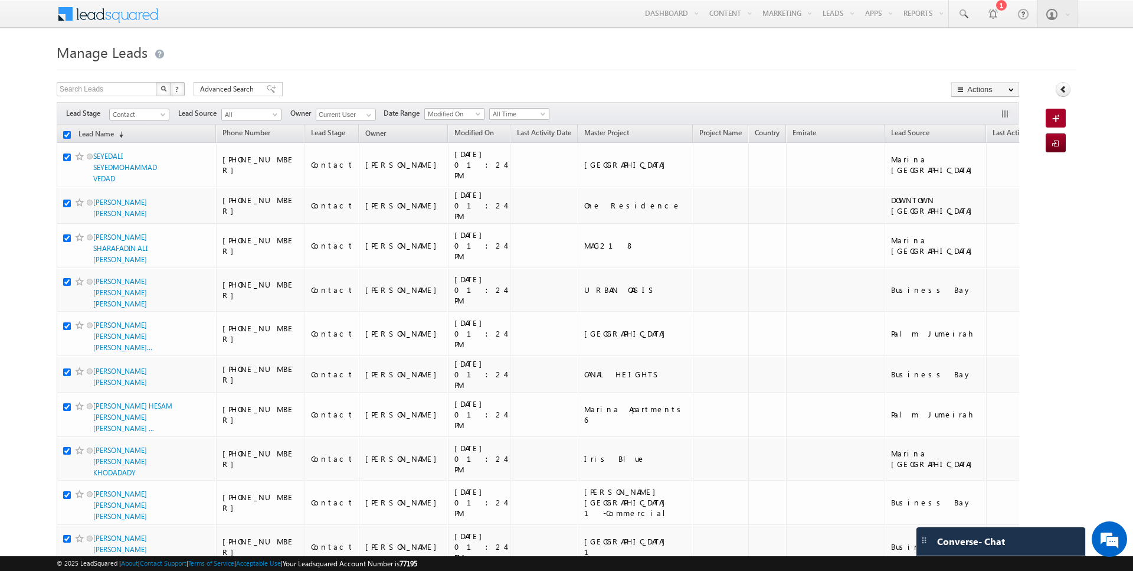
checkbox input "true"
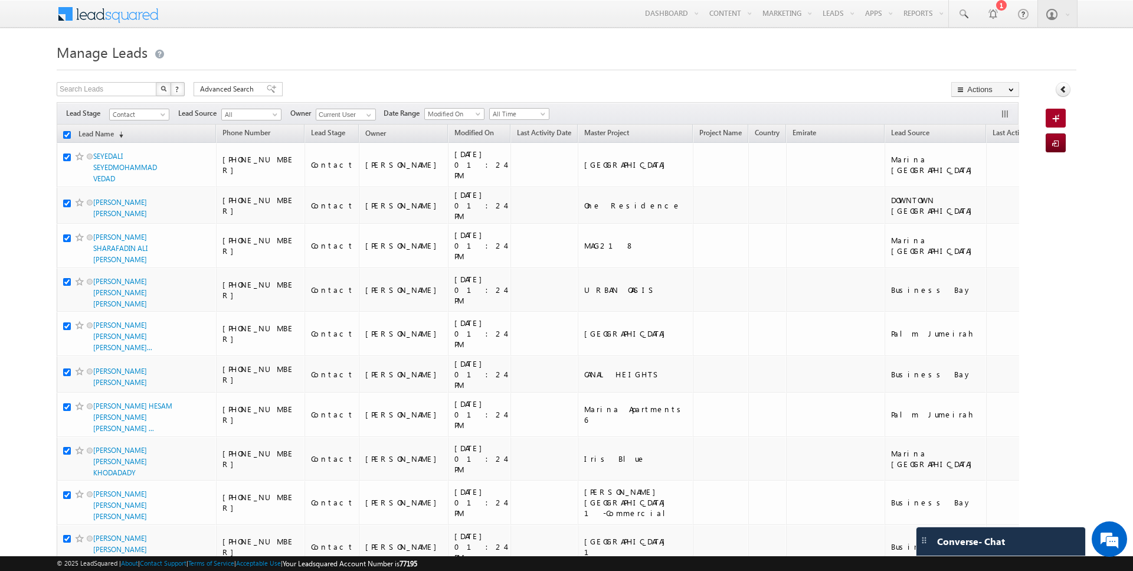
checkbox input "true"
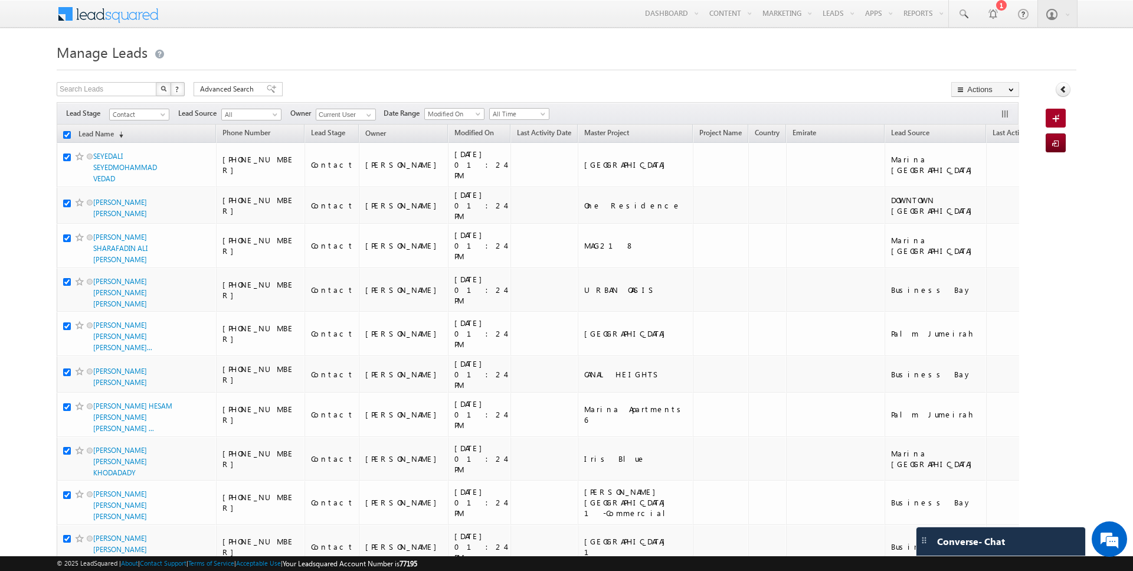
checkbox input "true"
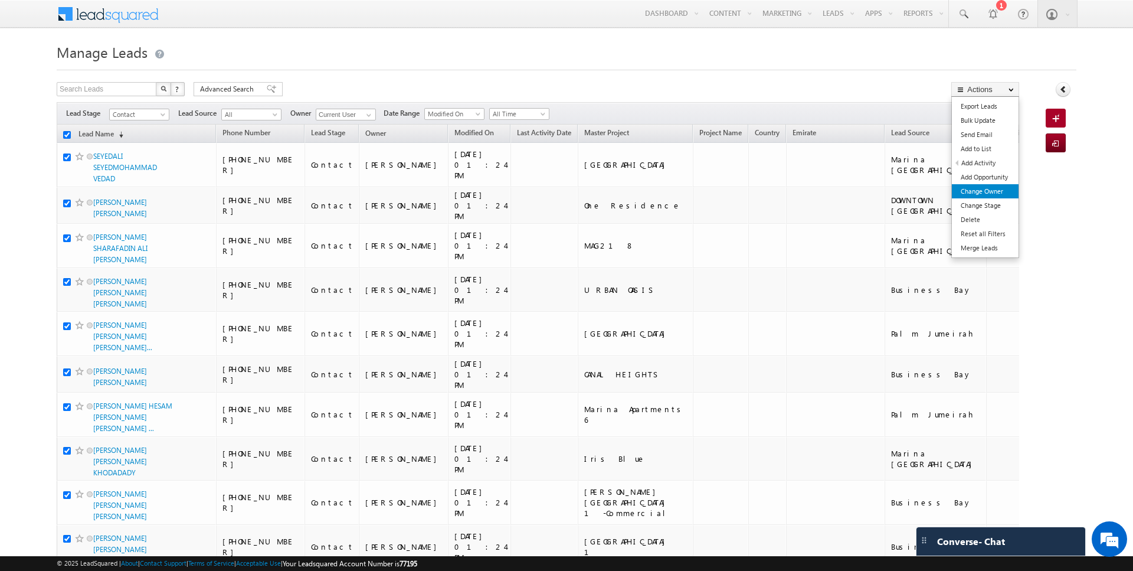
click at [978, 192] on link "Change Owner" at bounding box center [985, 191] width 67 height 14
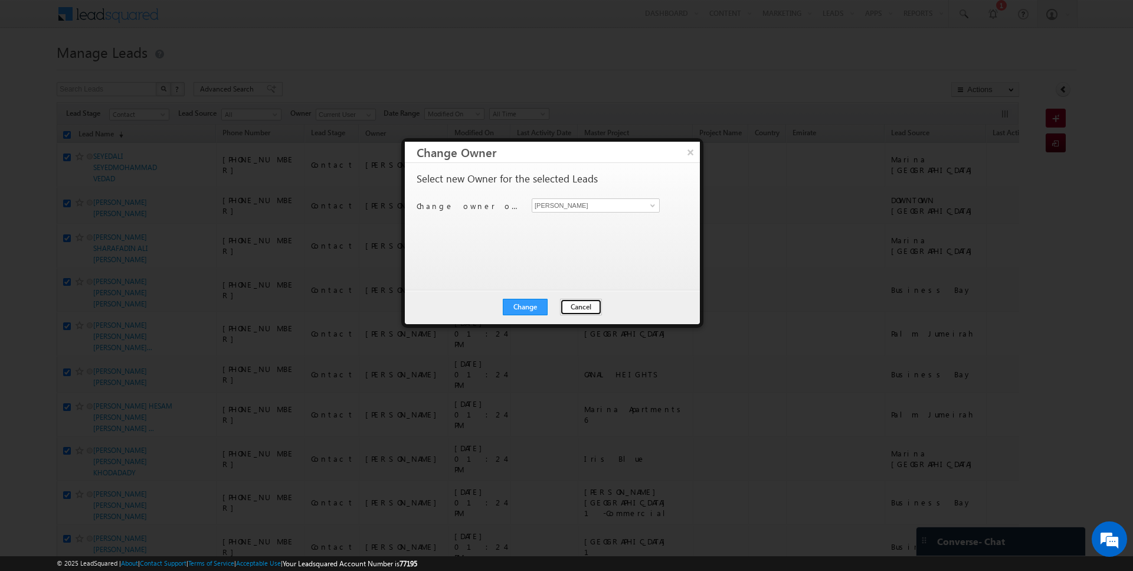
click at [578, 306] on button "Cancel" at bounding box center [581, 307] width 42 height 17
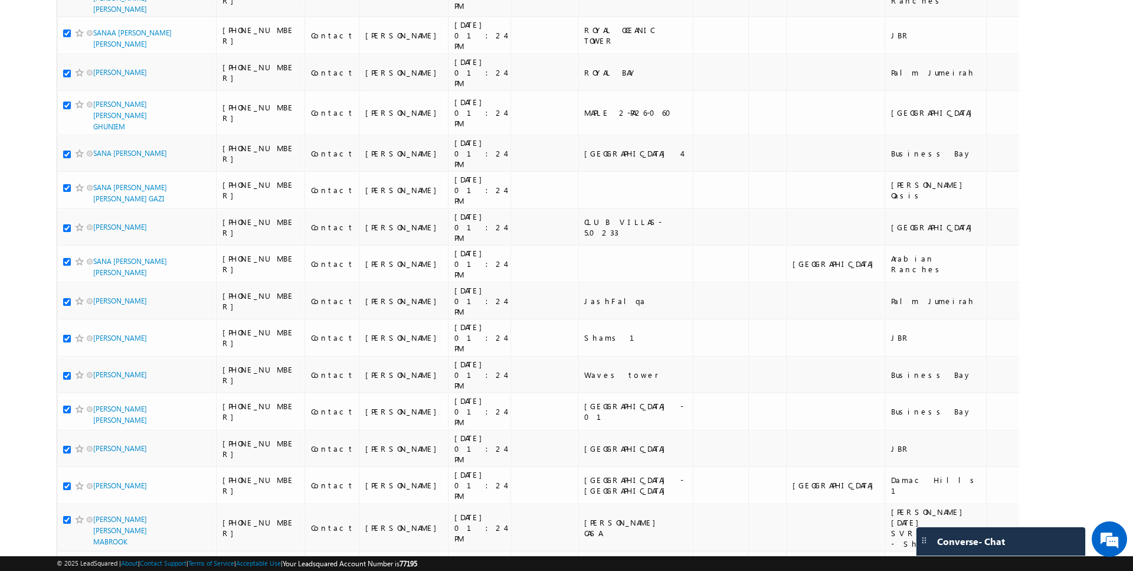
scroll to position [5950, 0]
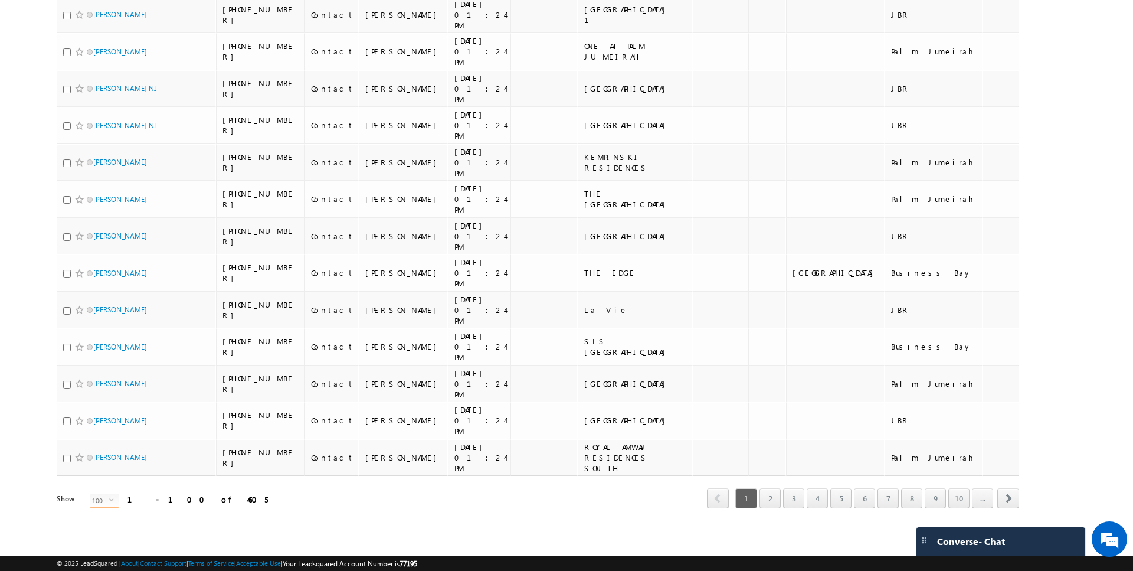
scroll to position [0, 0]
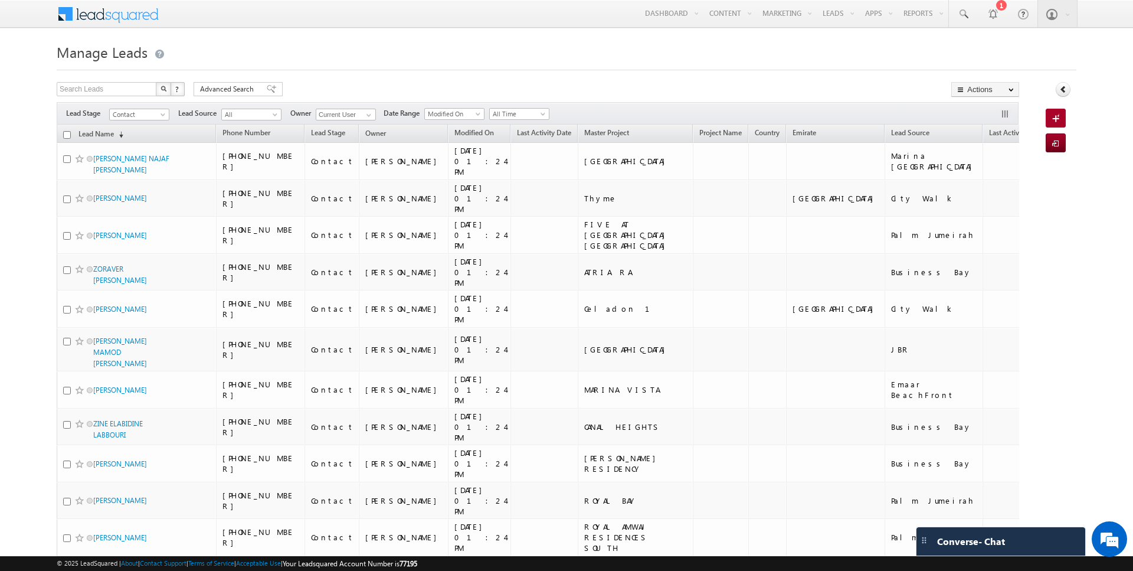
click at [68, 132] on input "checkbox" at bounding box center [67, 135] width 8 height 8
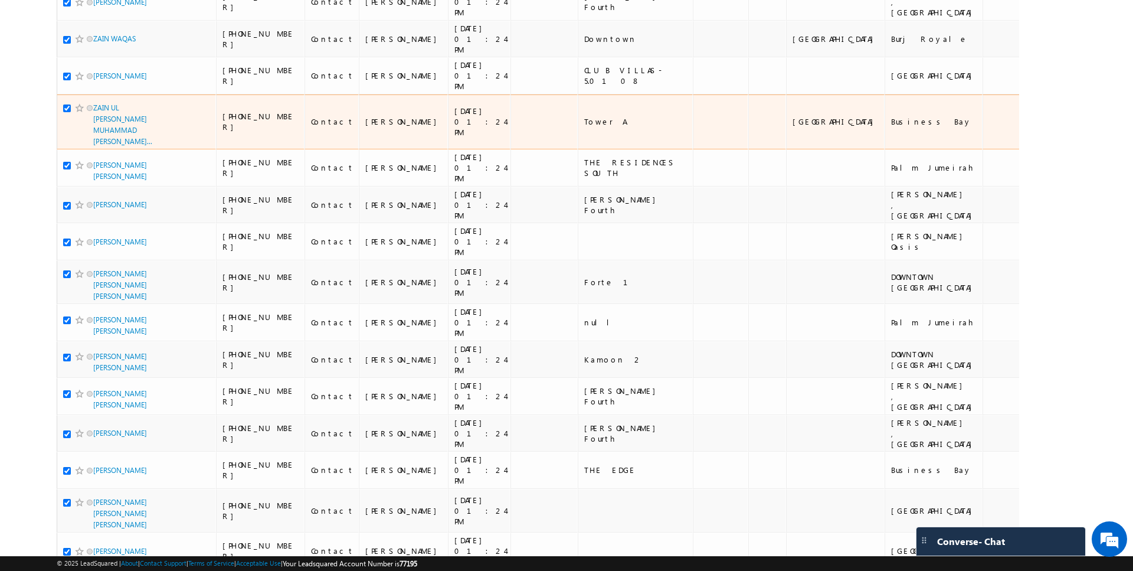
scroll to position [2650, 0]
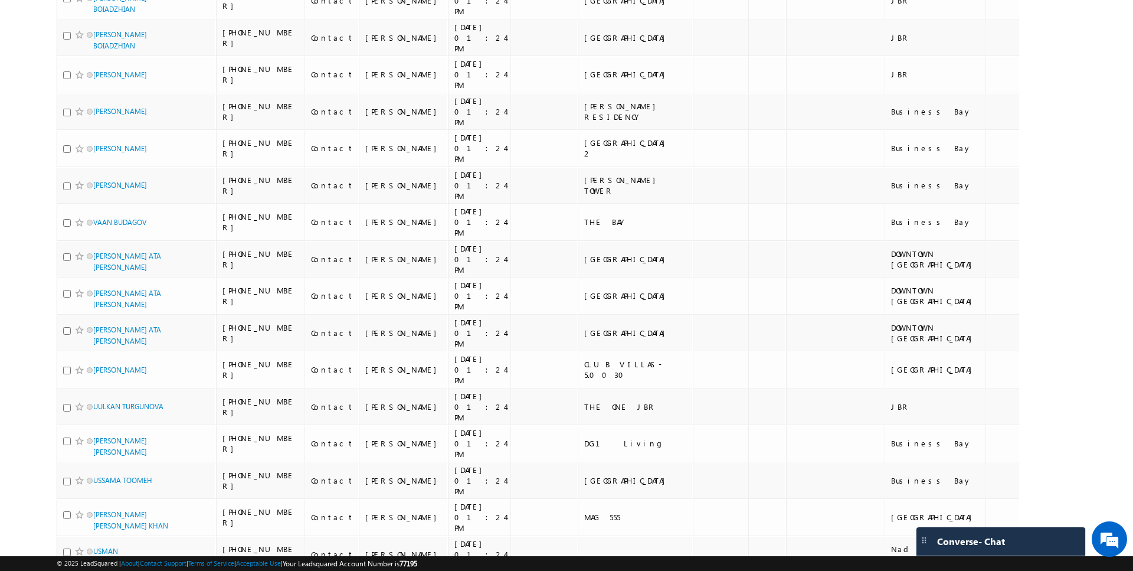
scroll to position [0, 0]
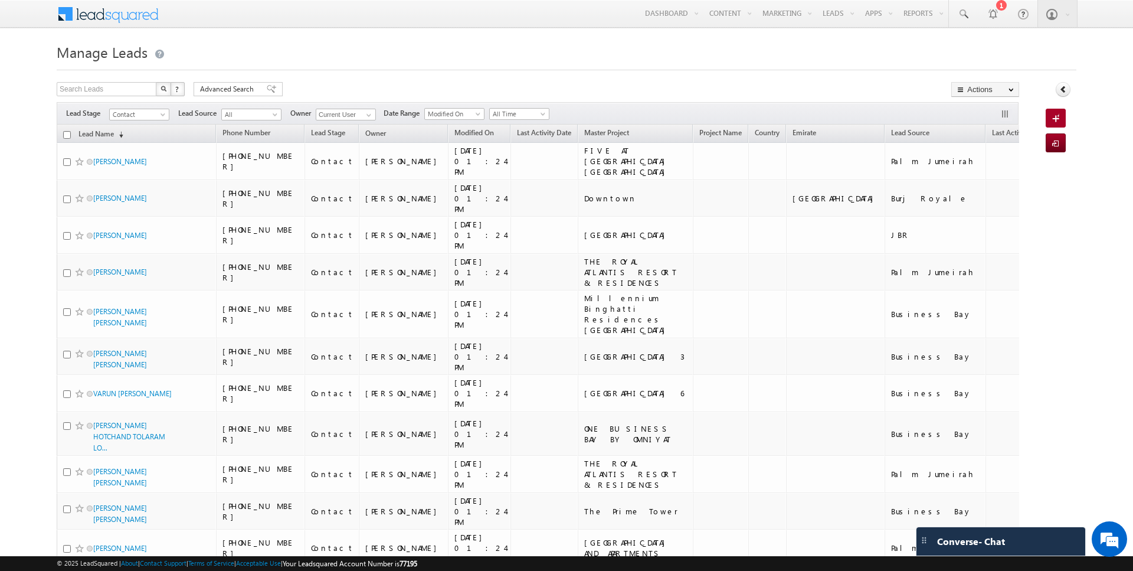
click at [65, 132] on input "checkbox" at bounding box center [67, 135] width 8 height 8
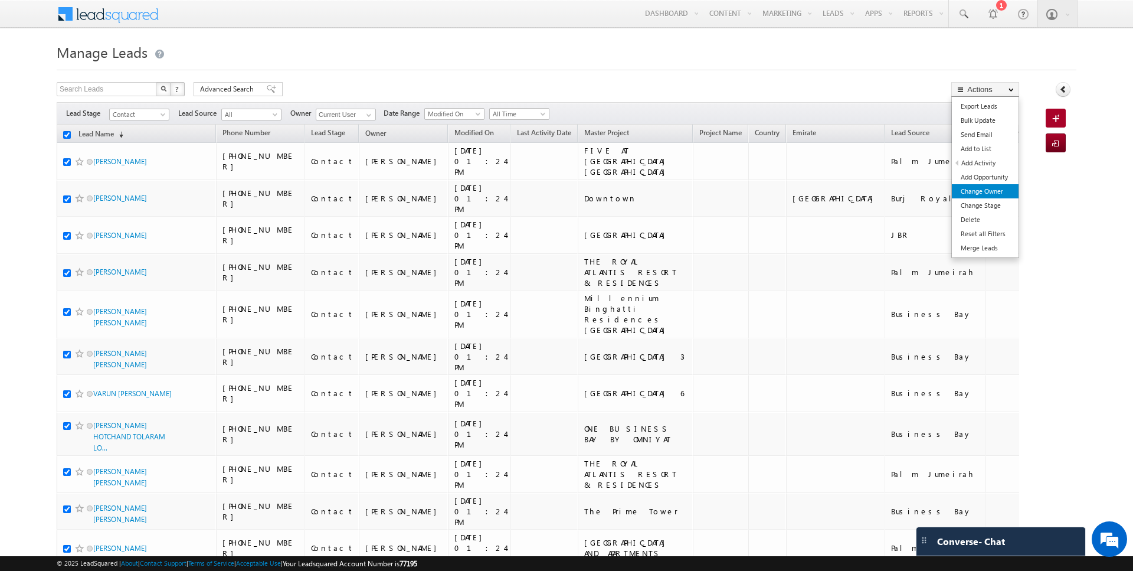
click at [976, 189] on link "Change Owner" at bounding box center [985, 191] width 67 height 14
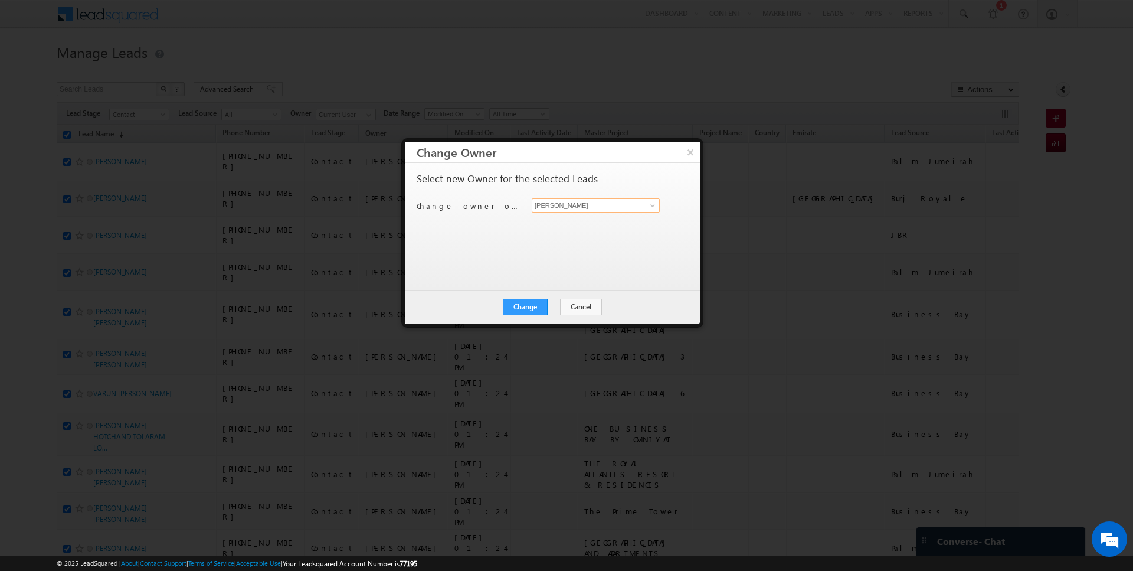
click at [573, 206] on input "[PERSON_NAME]" at bounding box center [596, 205] width 128 height 14
click at [537, 299] on button "Change" at bounding box center [525, 307] width 45 height 17
click at [551, 309] on button "Close" at bounding box center [554, 307] width 38 height 17
